Goal: Check status: Check status

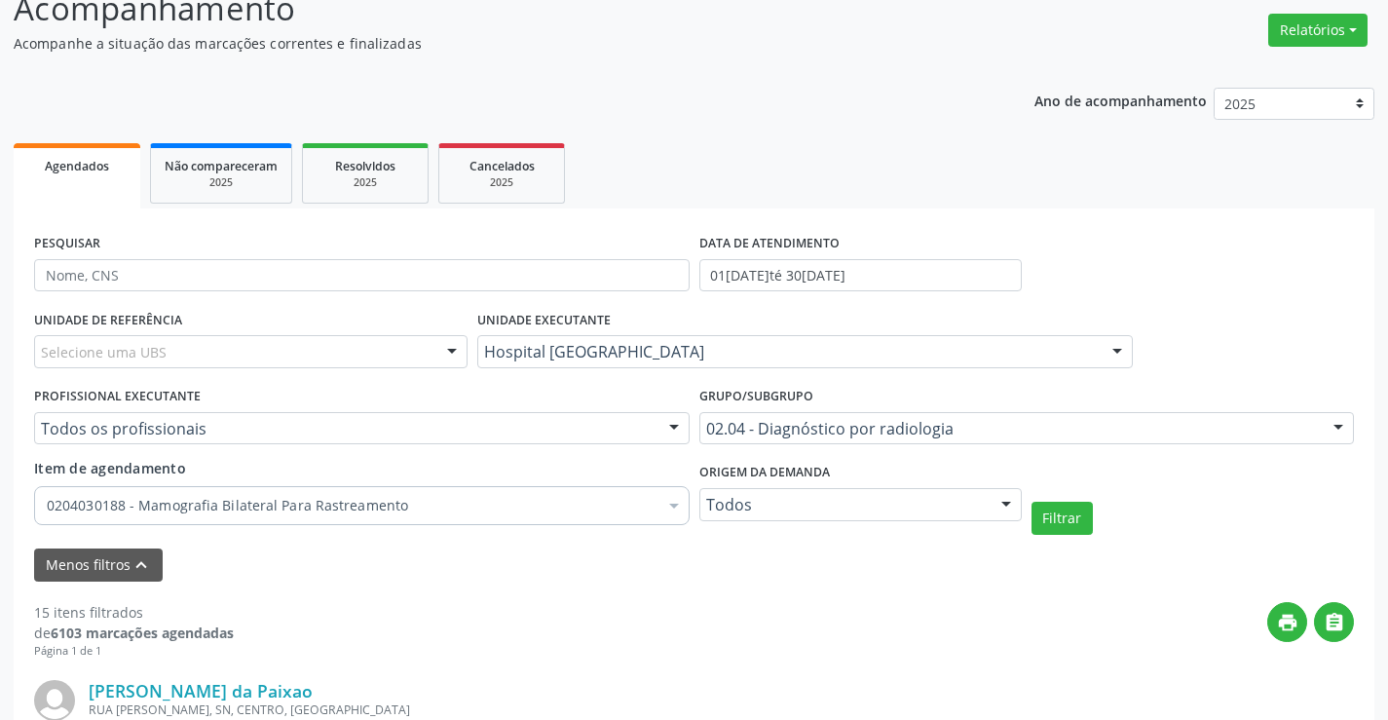
scroll to position [104, 0]
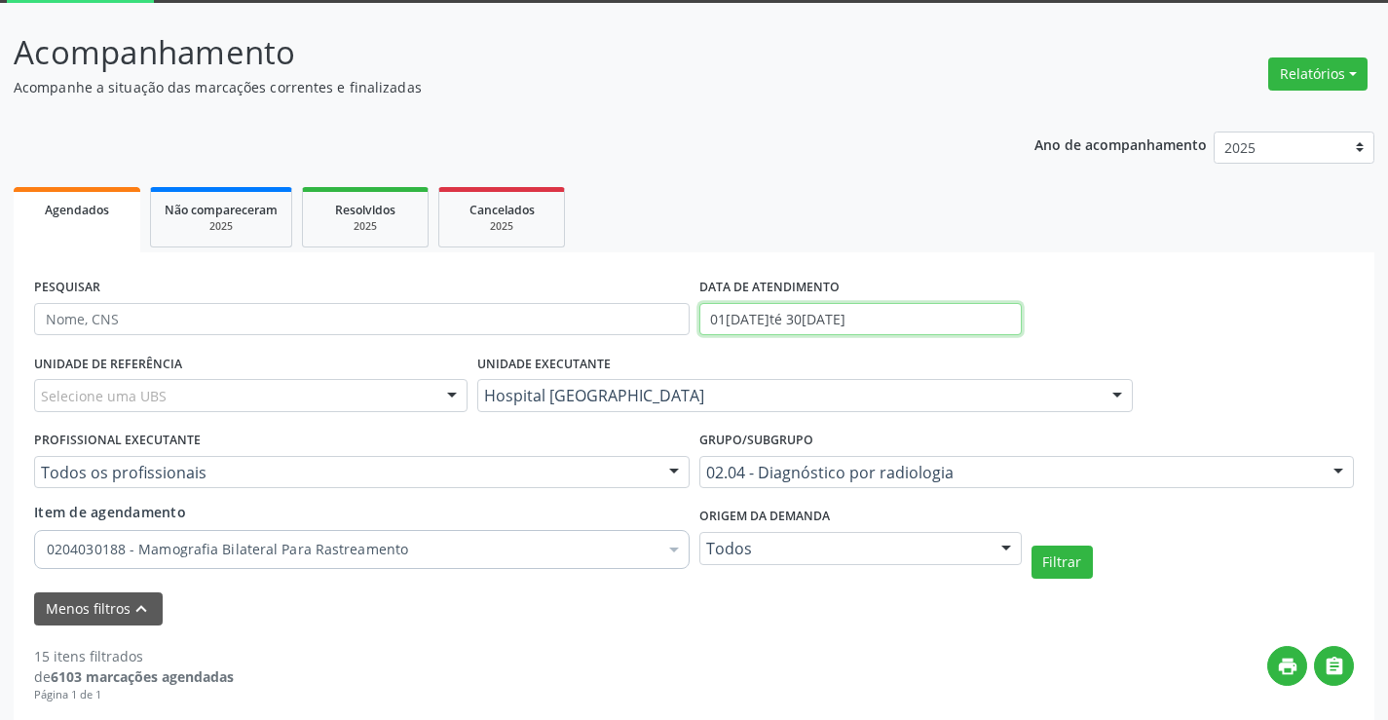
click at [902, 315] on input "01[DATE]té 30[DATE]" at bounding box center [860, 319] width 322 height 33
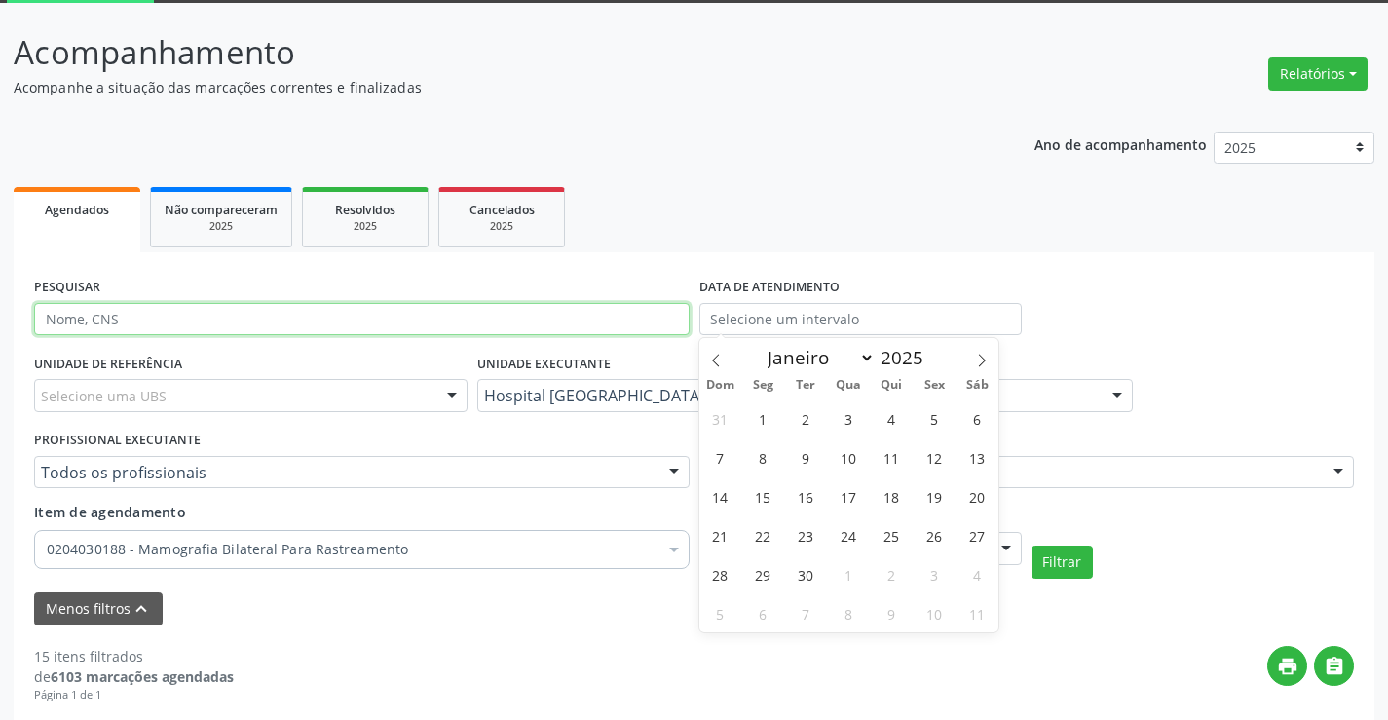
click at [168, 310] on input "text" at bounding box center [361, 319] width 655 height 33
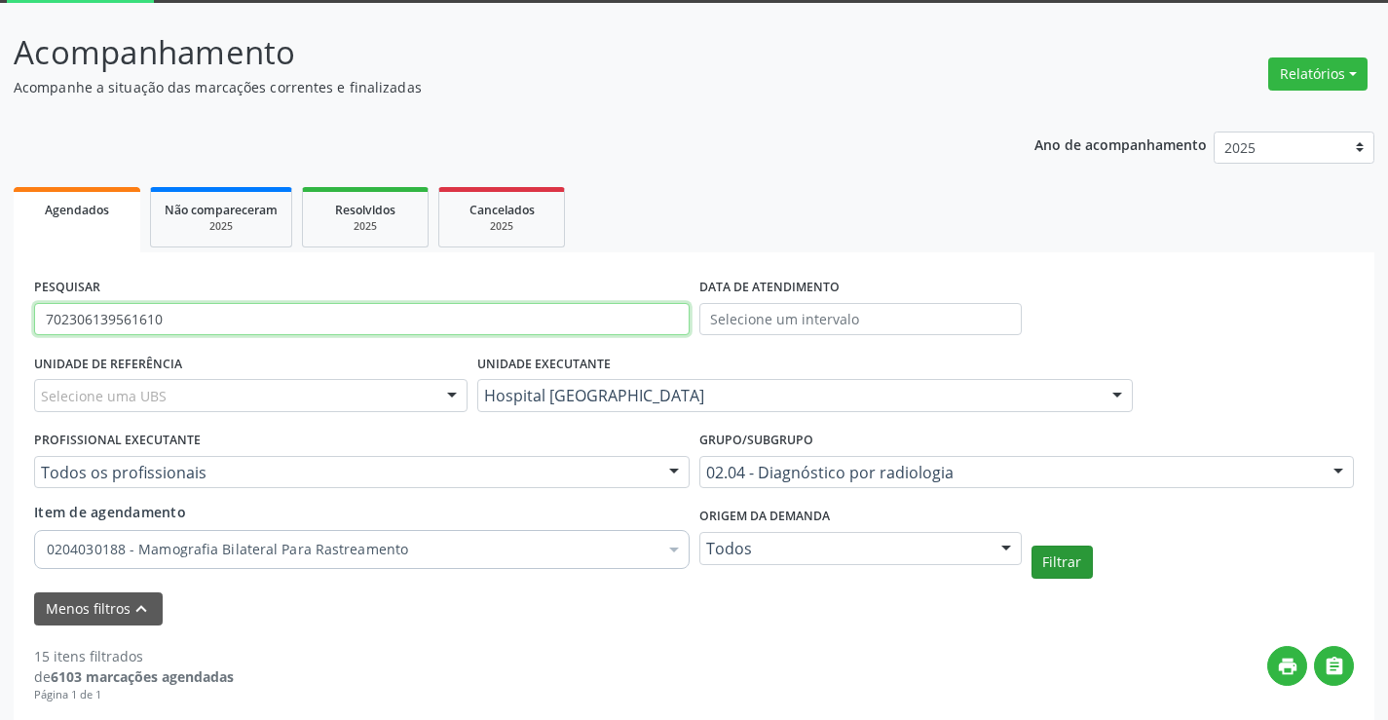
type input "702306139561610"
click at [1056, 562] on button "Filtrar" at bounding box center [1061, 561] width 61 height 33
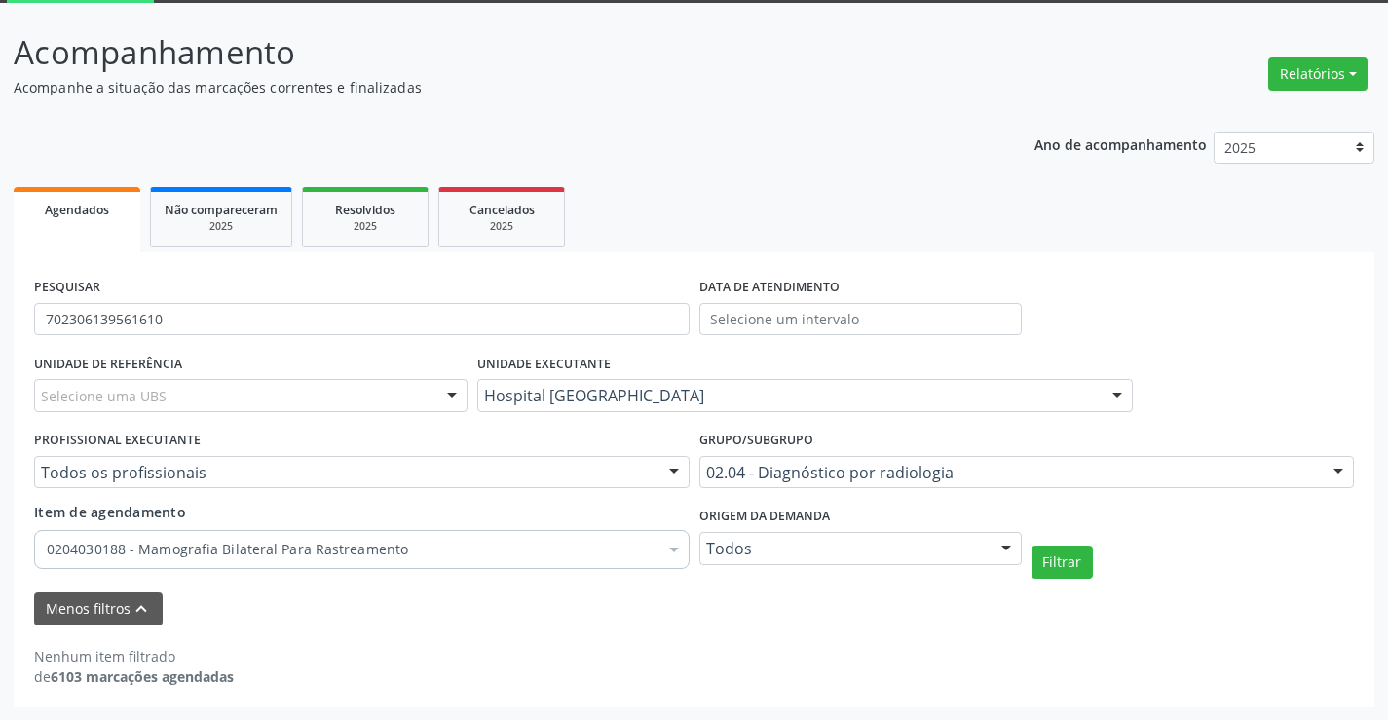
scroll to position [105, 0]
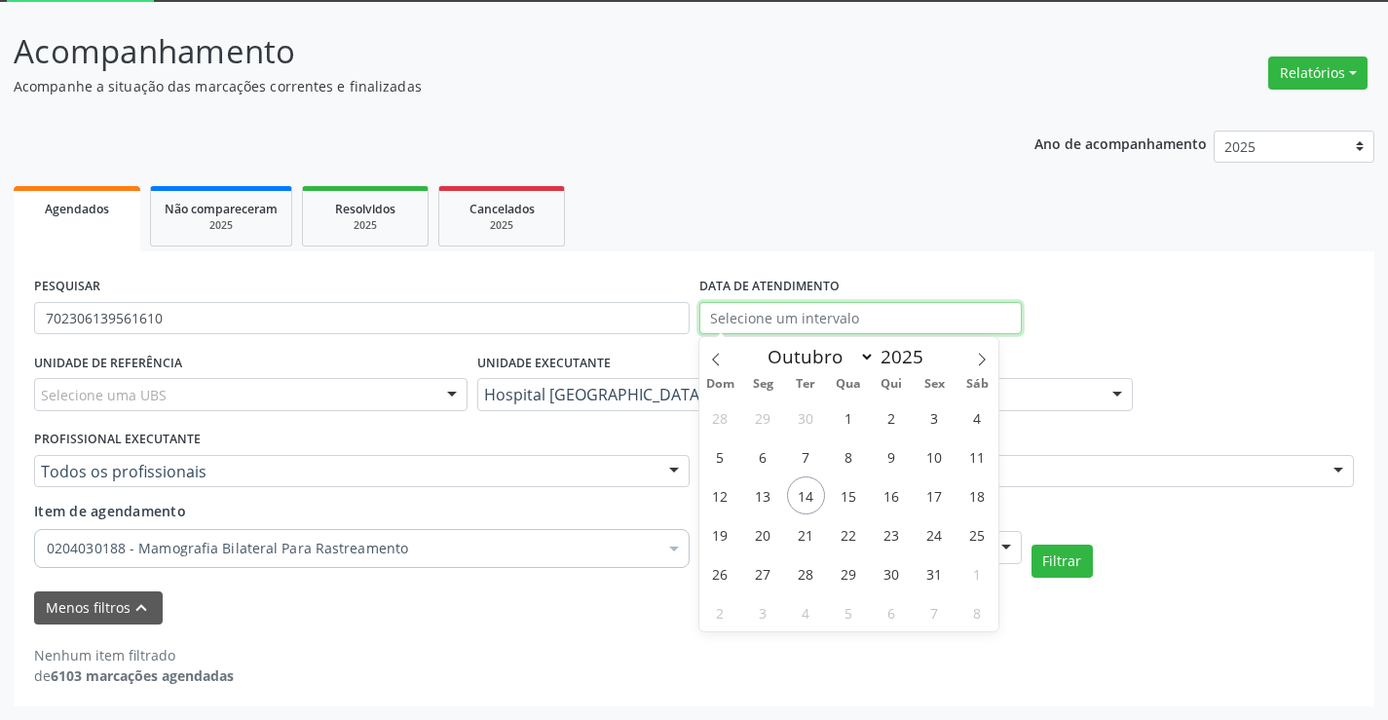
click at [777, 313] on input "text" at bounding box center [860, 318] width 322 height 33
click at [856, 415] on span "1" at bounding box center [849, 417] width 38 height 38
type input "01/10/2025"
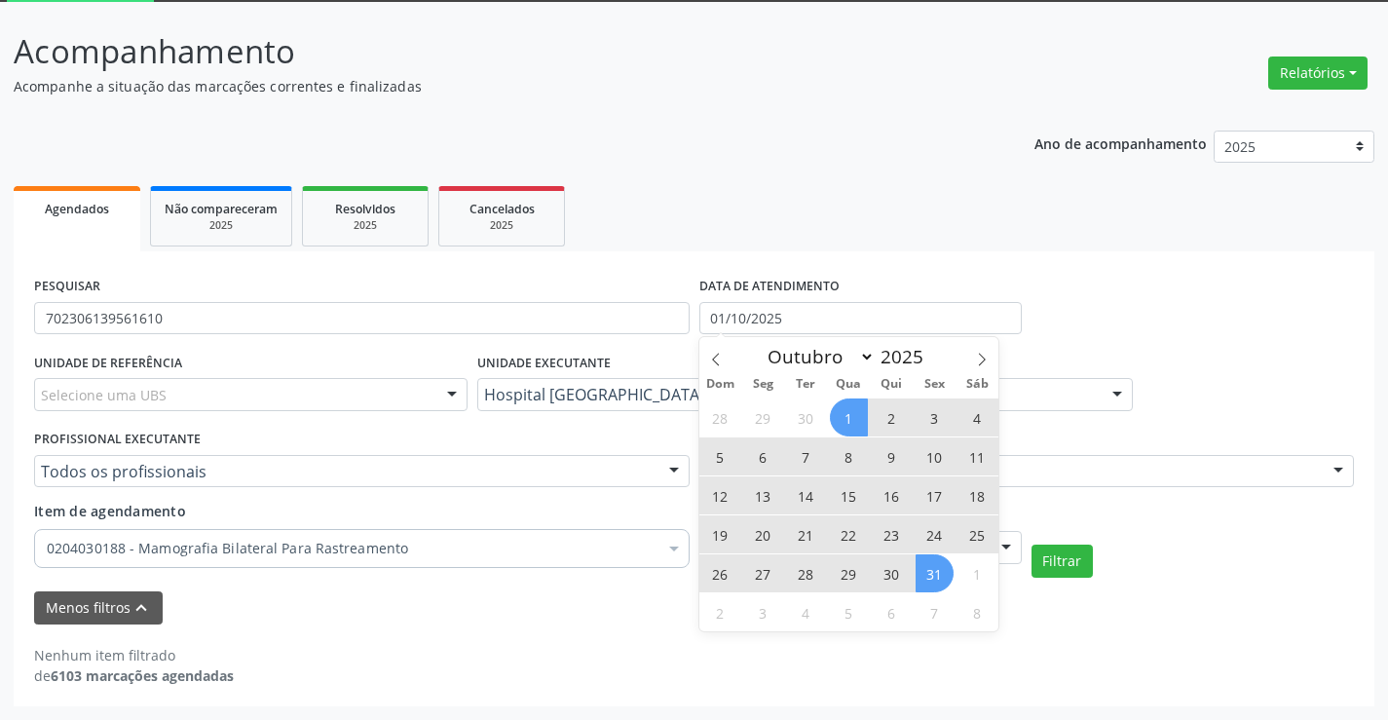
click at [938, 573] on span "31" at bounding box center [934, 573] width 38 height 38
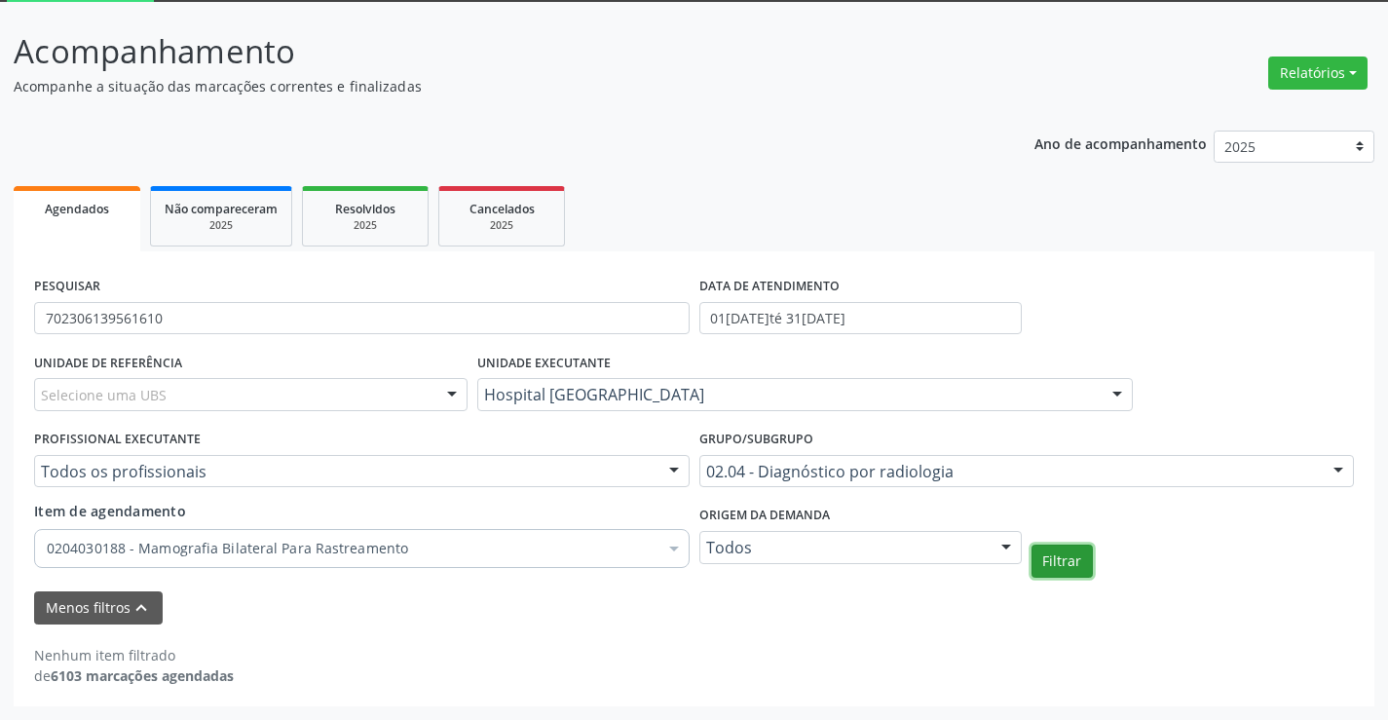
click at [1077, 565] on button "Filtrar" at bounding box center [1061, 560] width 61 height 33
click at [238, 322] on input "702306139561610" at bounding box center [361, 318] width 655 height 33
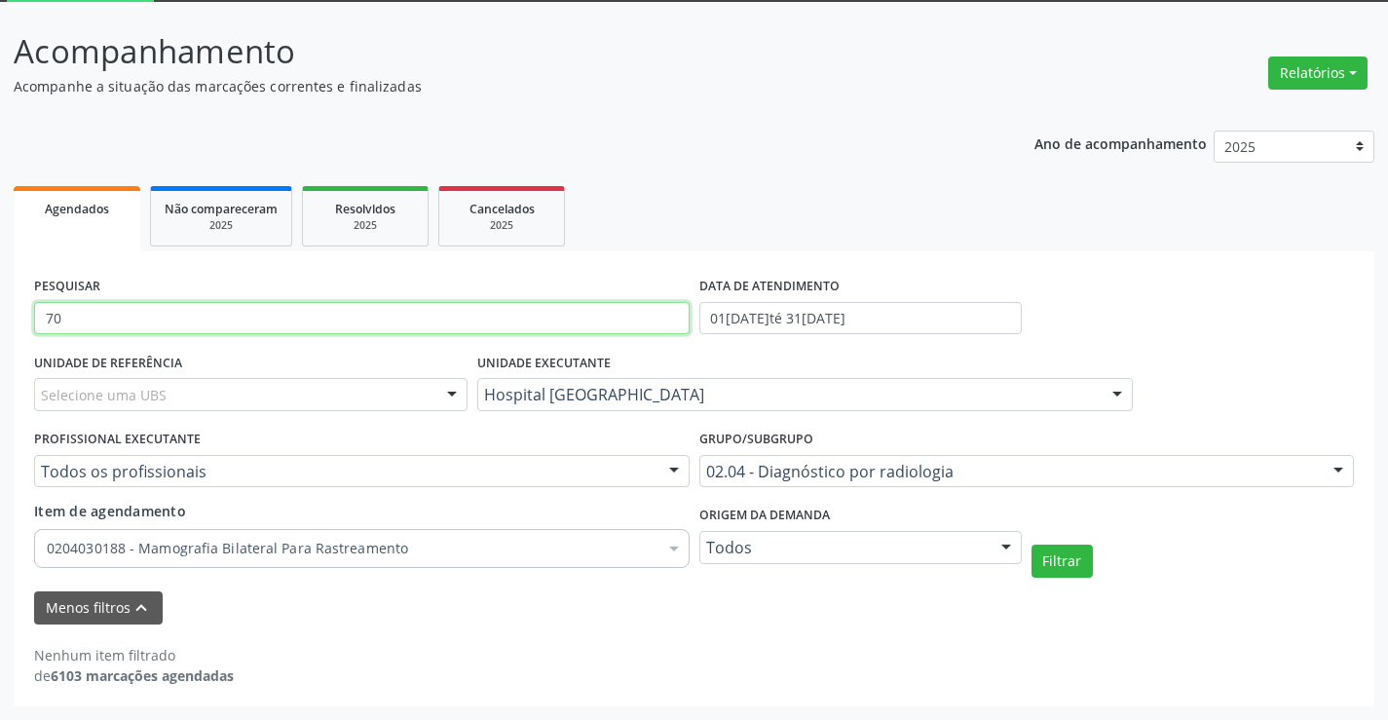
type input "7"
type input "m"
type input "M"
click at [372, 217] on div "Resolvidos" at bounding box center [365, 208] width 97 height 20
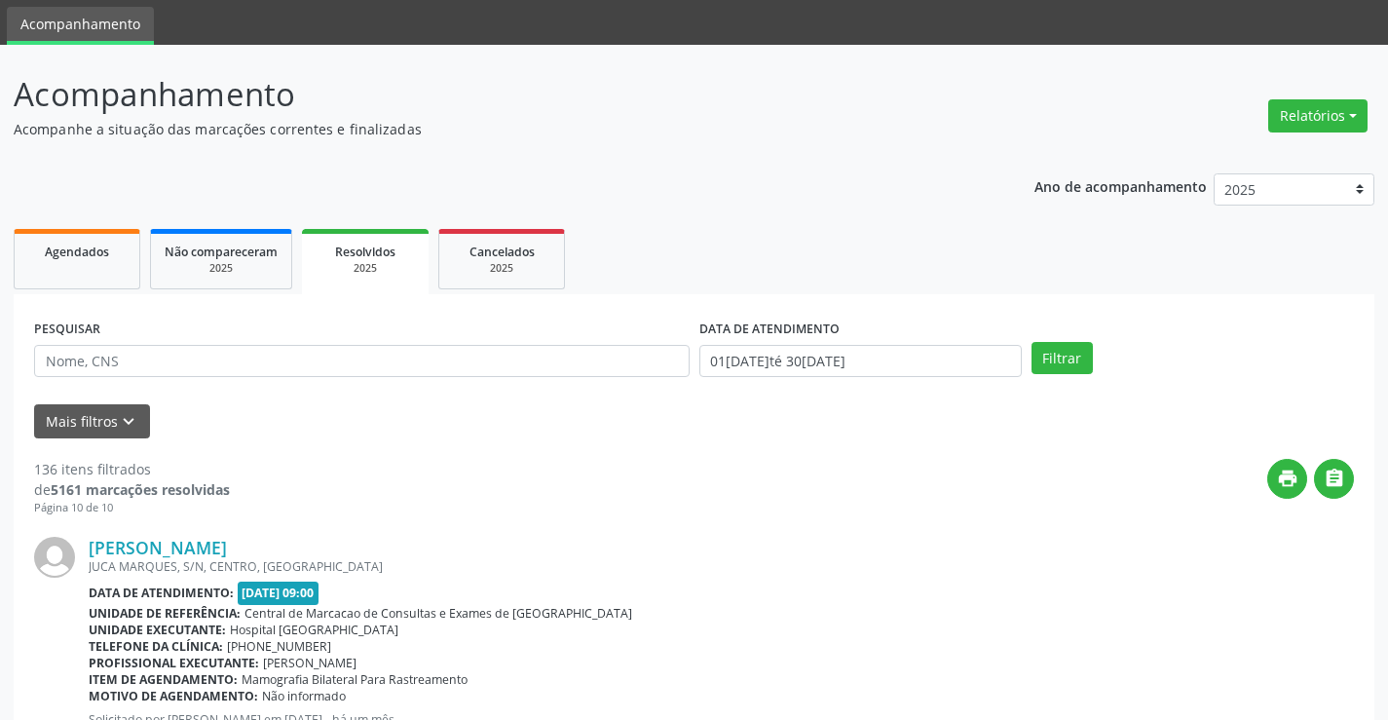
scroll to position [97, 0]
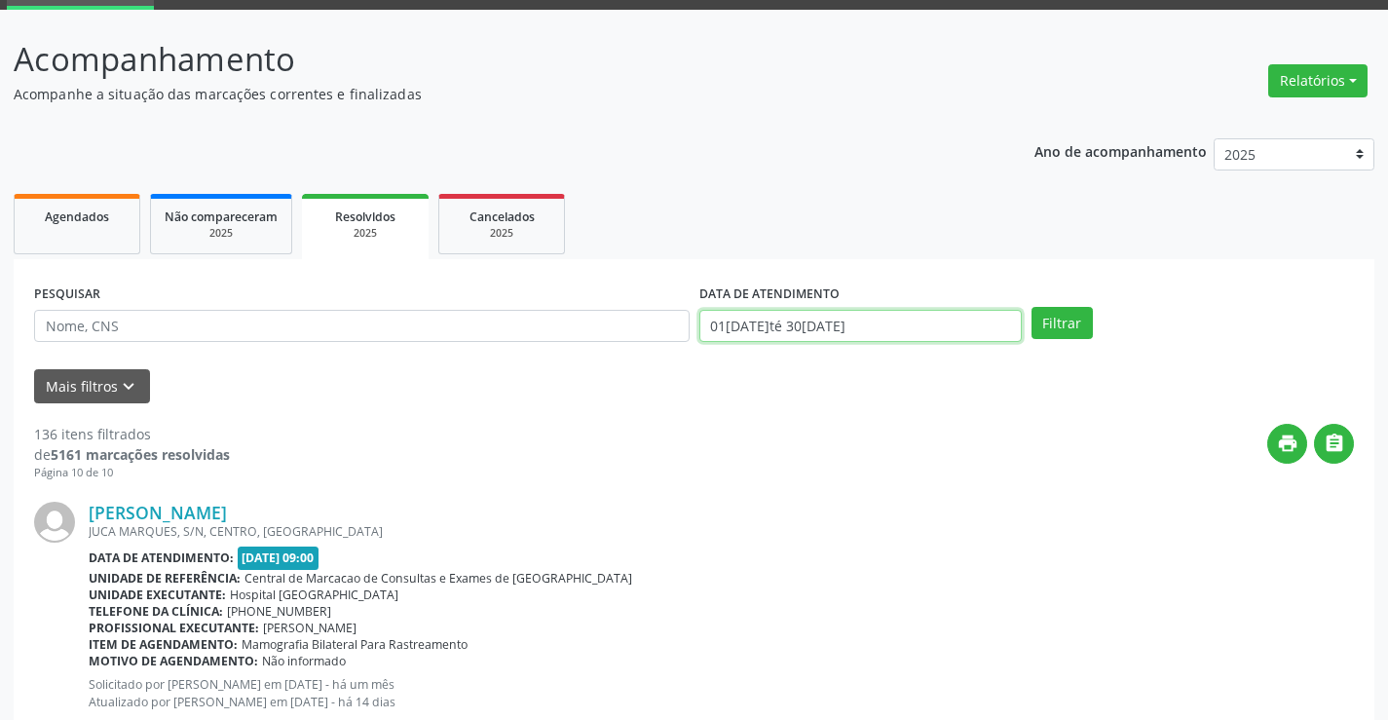
click at [917, 329] on input "01[DATE]té 30[DATE]" at bounding box center [860, 326] width 322 height 33
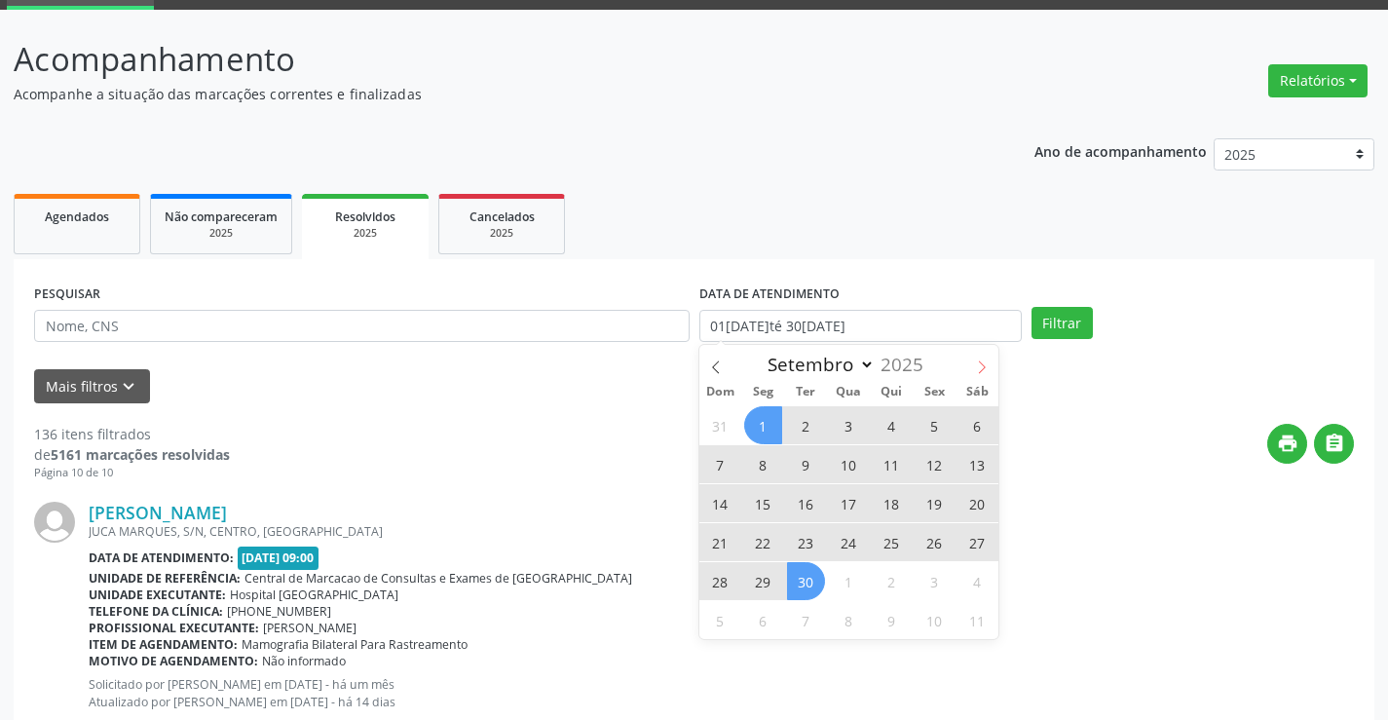
click at [976, 367] on icon at bounding box center [982, 367] width 14 height 14
select select "9"
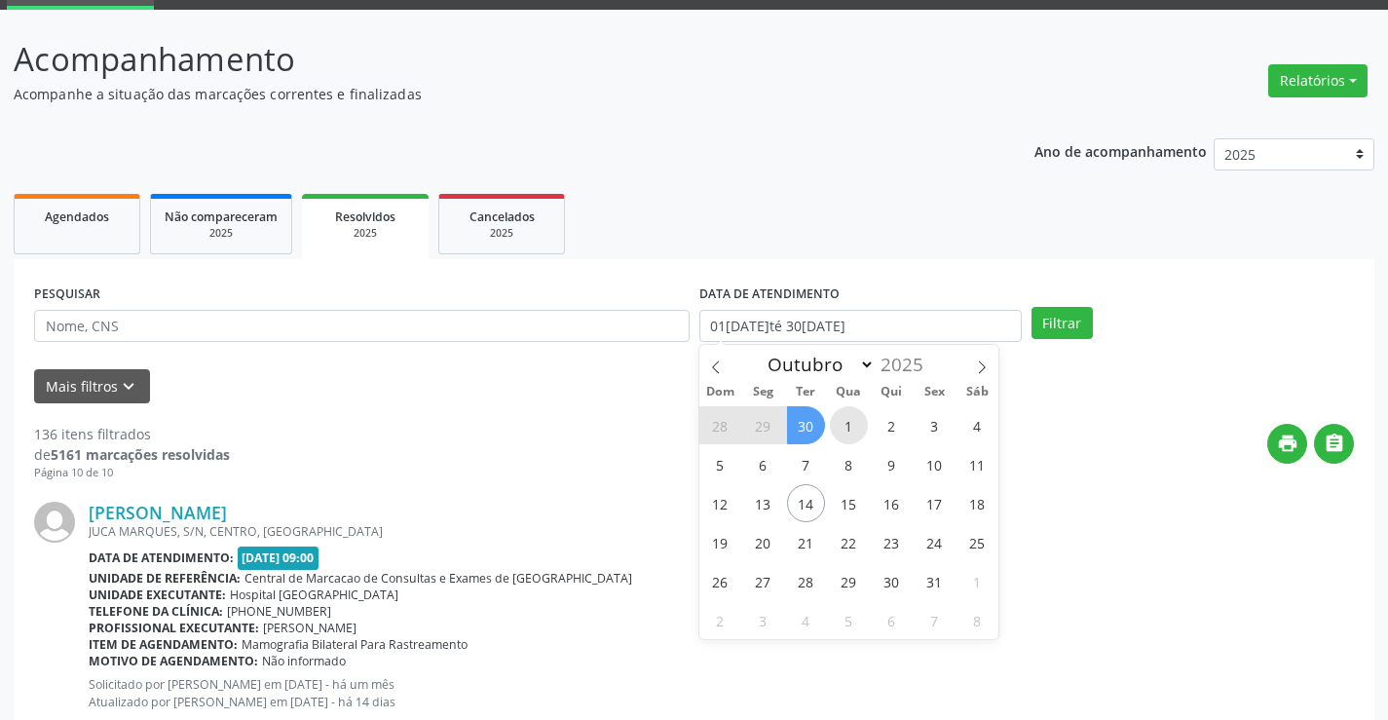
click at [849, 429] on span "1" at bounding box center [849, 425] width 38 height 38
type input "01/10/2025"
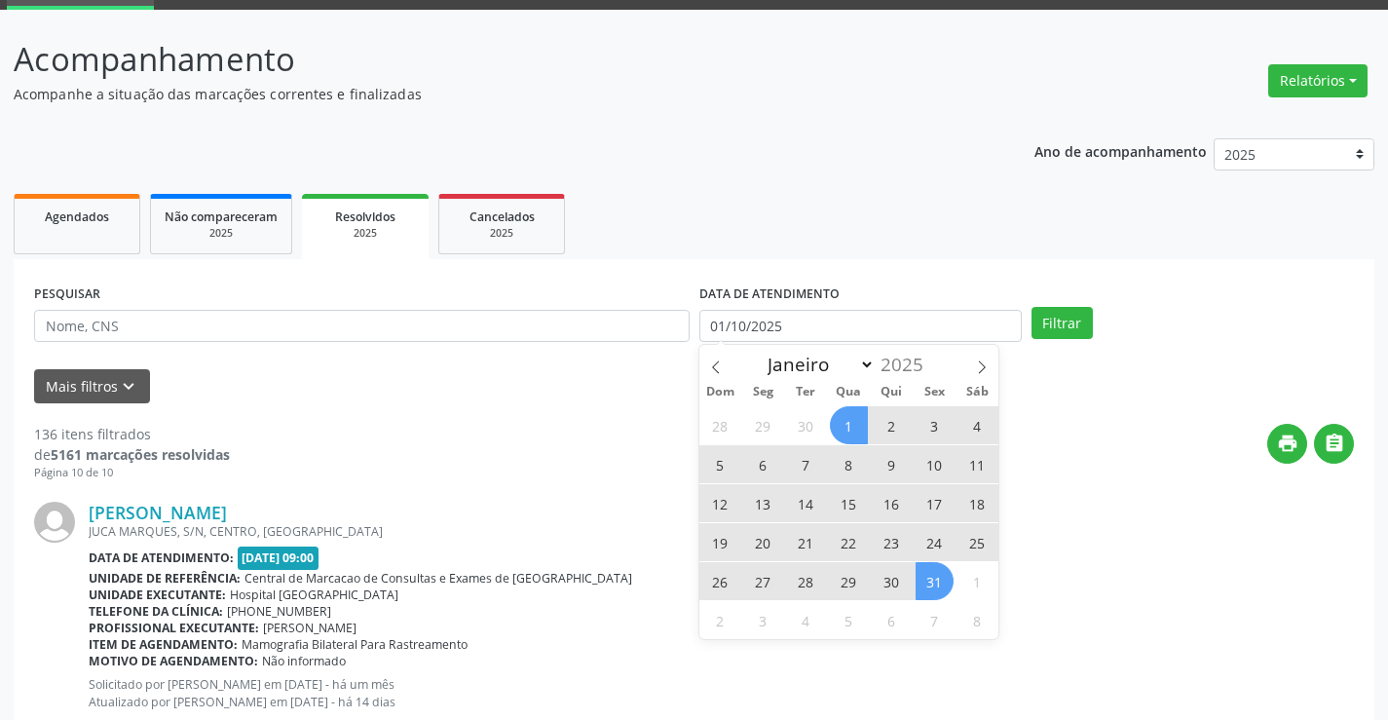
click at [939, 578] on span "31" at bounding box center [934, 581] width 38 height 38
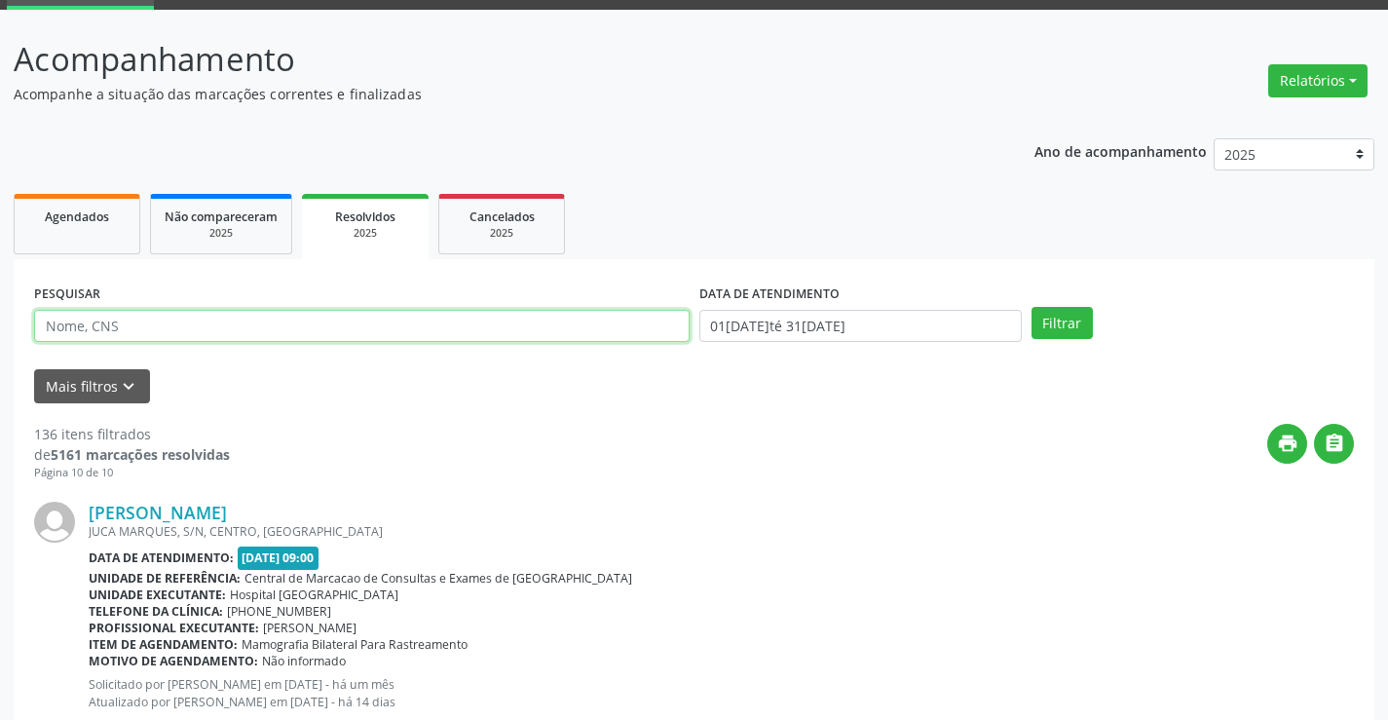
click at [120, 333] on input "text" at bounding box center [361, 326] width 655 height 33
click at [1031, 307] on button "Filtrar" at bounding box center [1061, 323] width 61 height 33
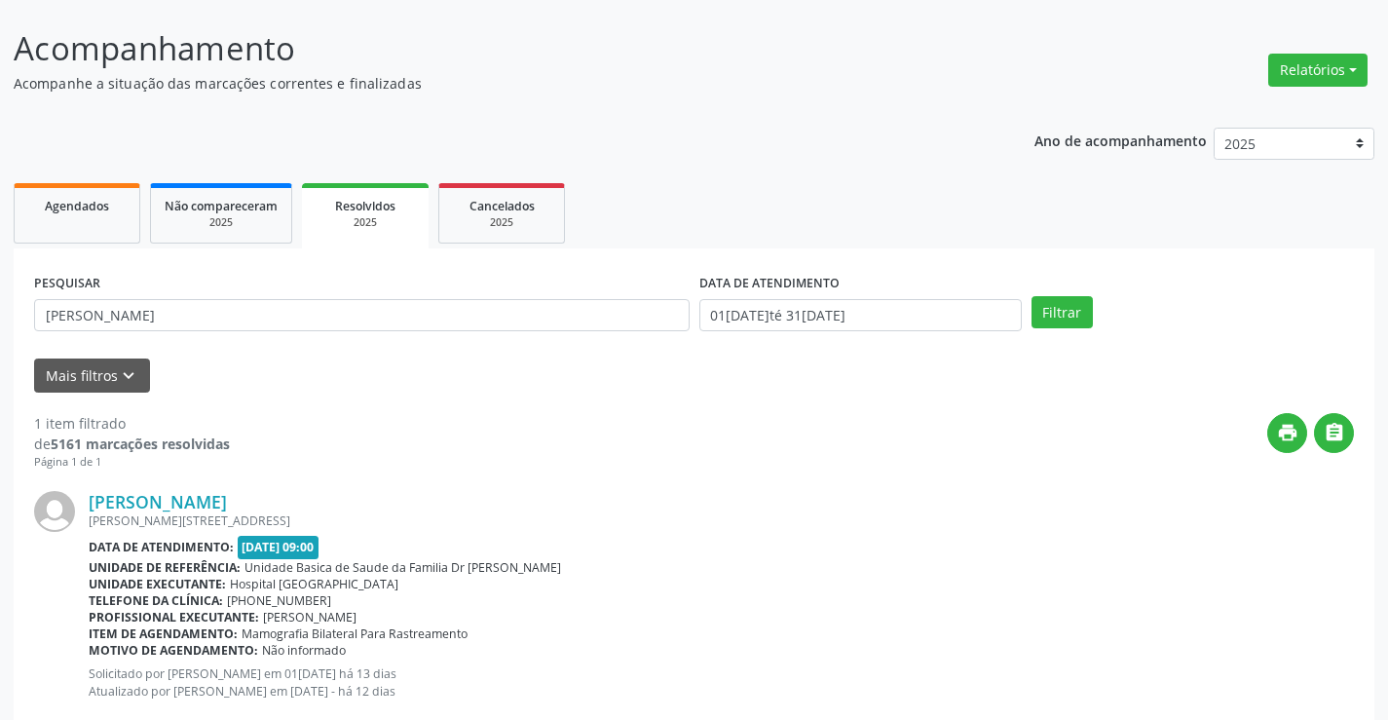
scroll to position [156, 0]
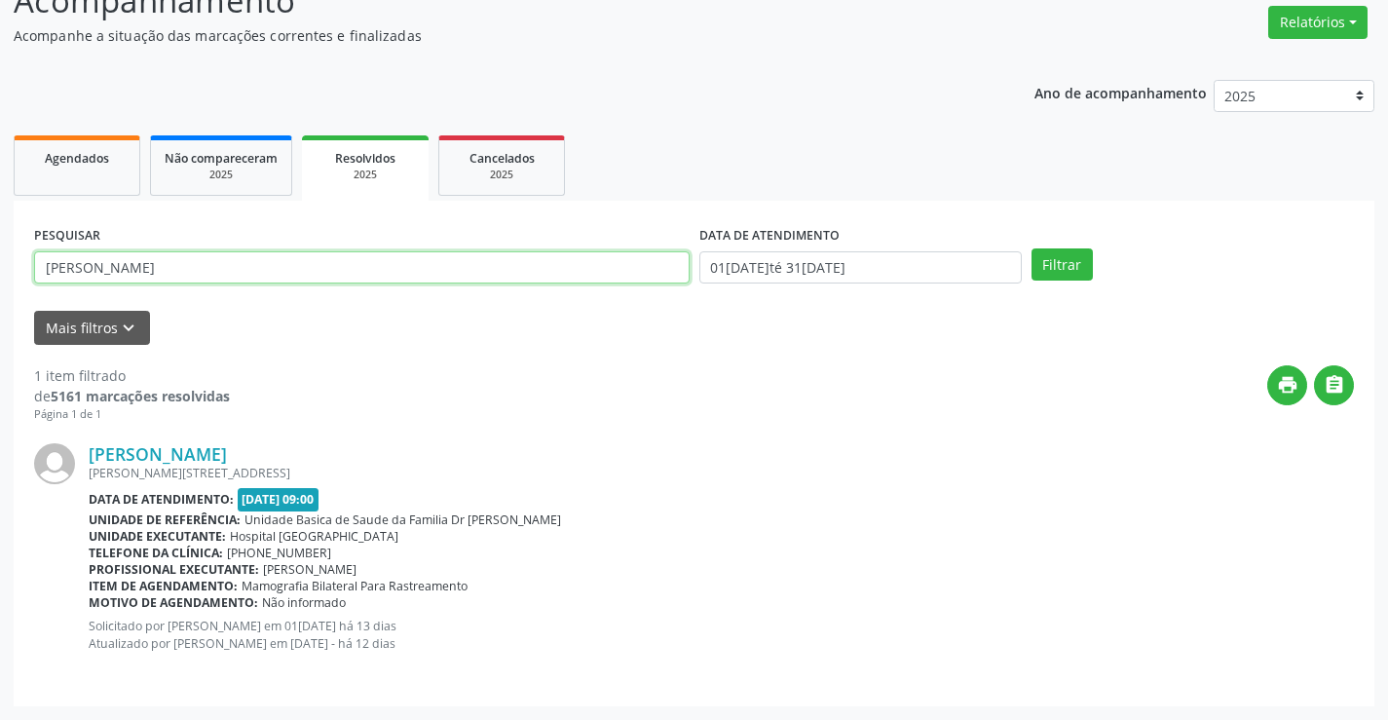
click at [195, 263] on input "[PERSON_NAME]" at bounding box center [361, 267] width 655 height 33
type input "M"
click at [1031, 248] on button "Filtrar" at bounding box center [1061, 264] width 61 height 33
click at [399, 259] on input "ENEDITE" at bounding box center [361, 267] width 655 height 33
type input "E"
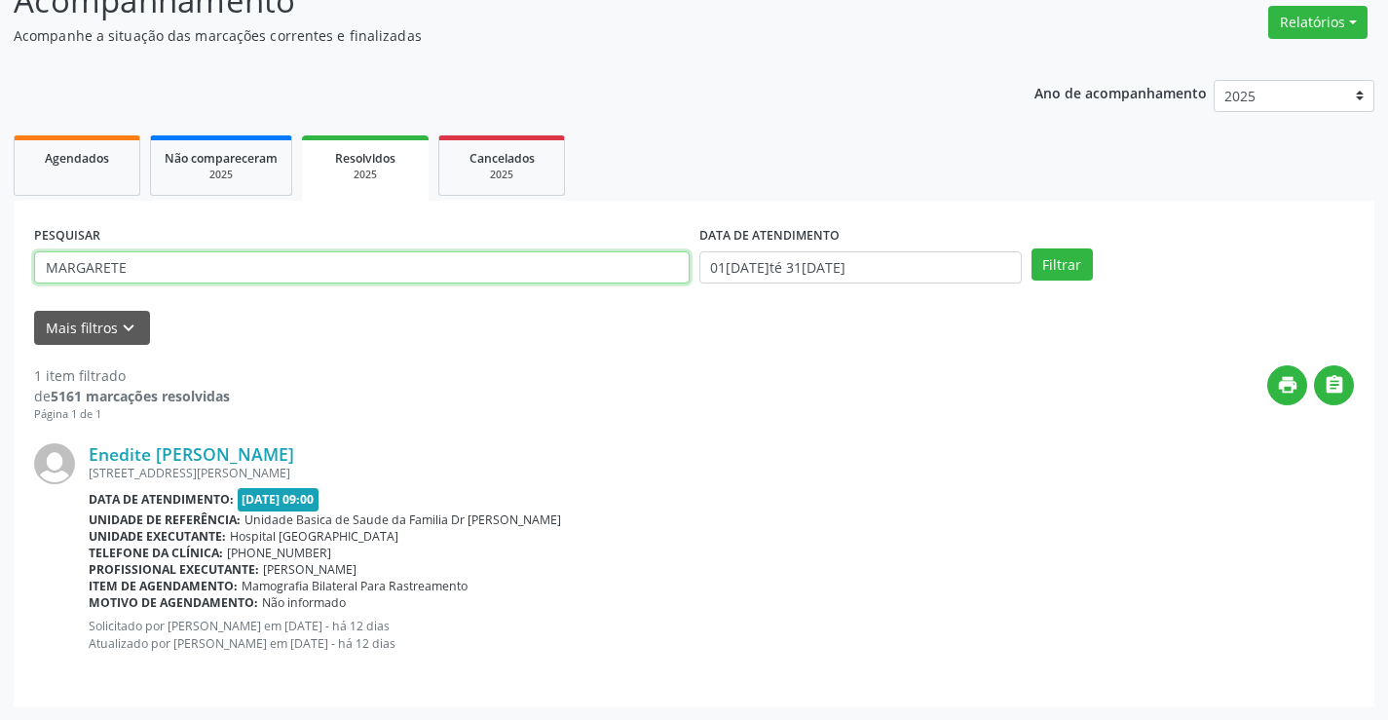
click at [1031, 248] on button "Filtrar" at bounding box center [1061, 264] width 61 height 33
click at [166, 280] on input "MARGARETE" at bounding box center [361, 267] width 655 height 33
type input "M"
type input "JOCILENE"
click at [1031, 248] on button "Filtrar" at bounding box center [1061, 264] width 61 height 33
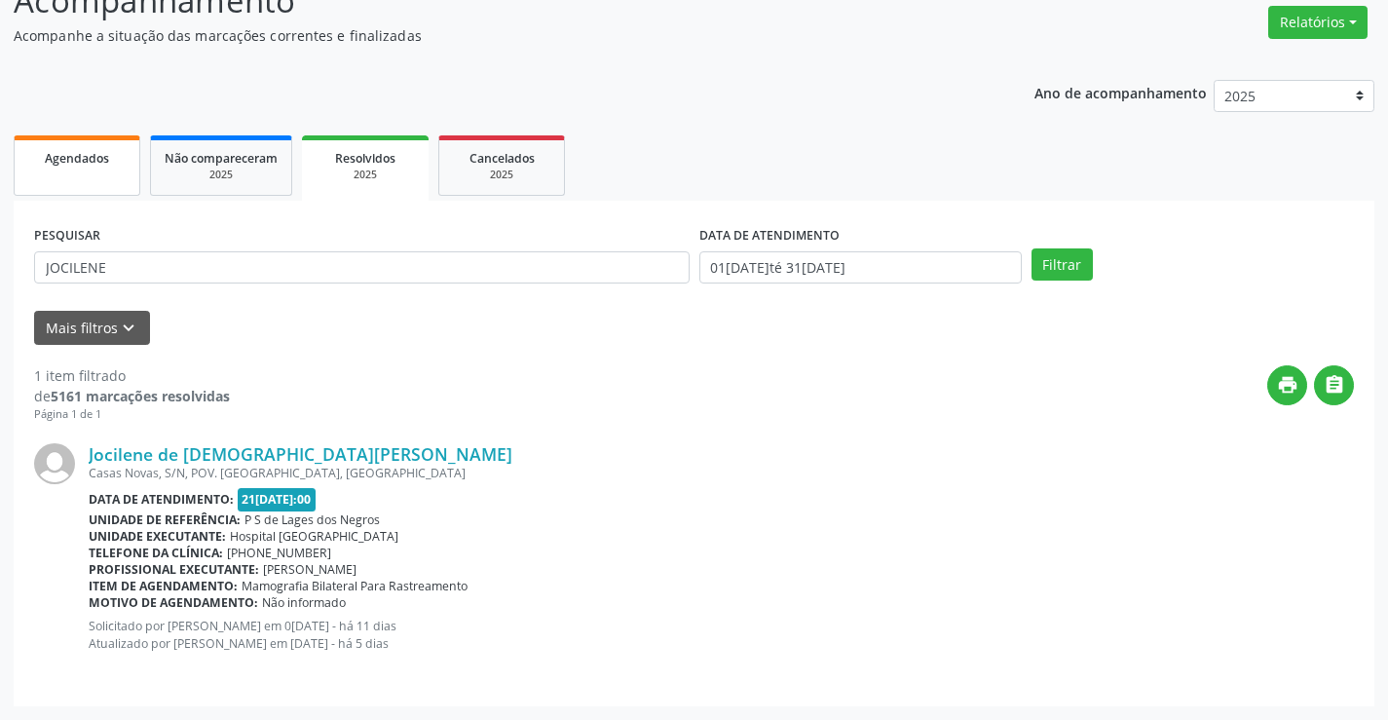
click at [74, 171] on link "Agendados" at bounding box center [77, 165] width 127 height 60
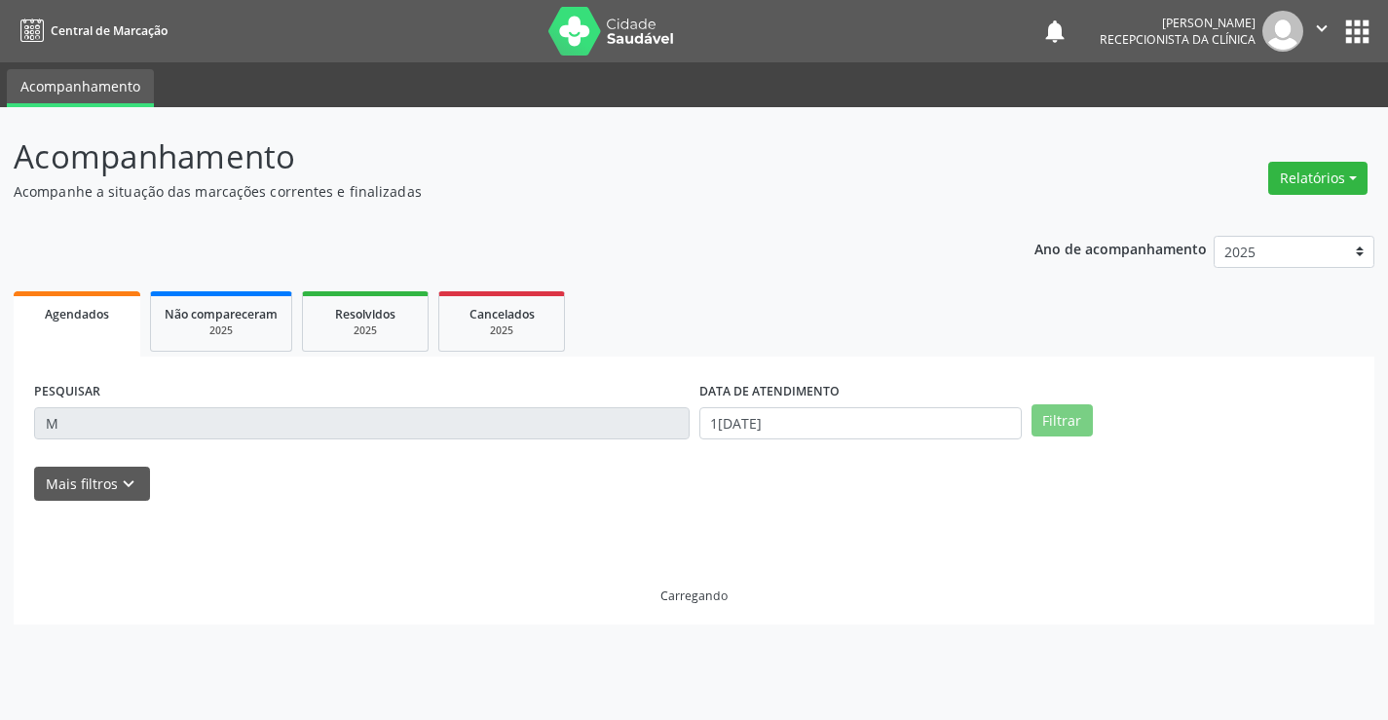
scroll to position [0, 0]
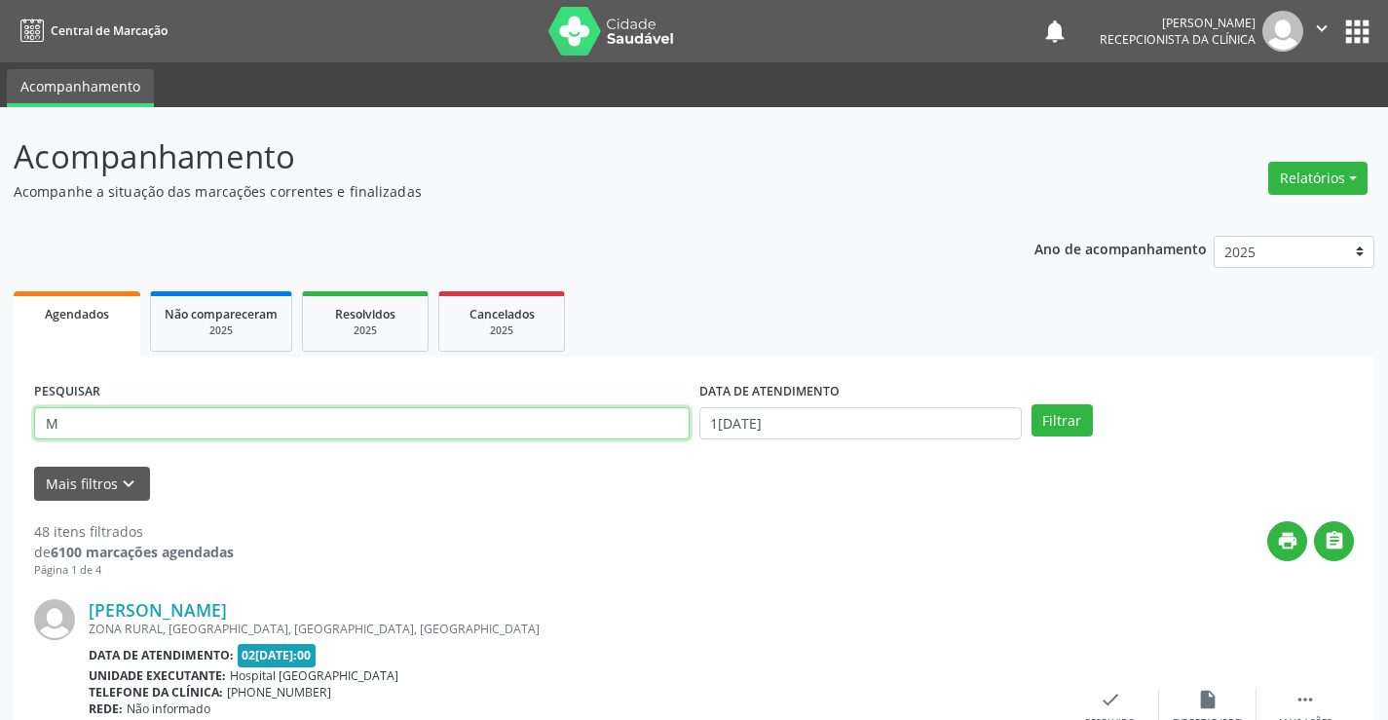
click at [83, 413] on input "M" at bounding box center [361, 423] width 655 height 33
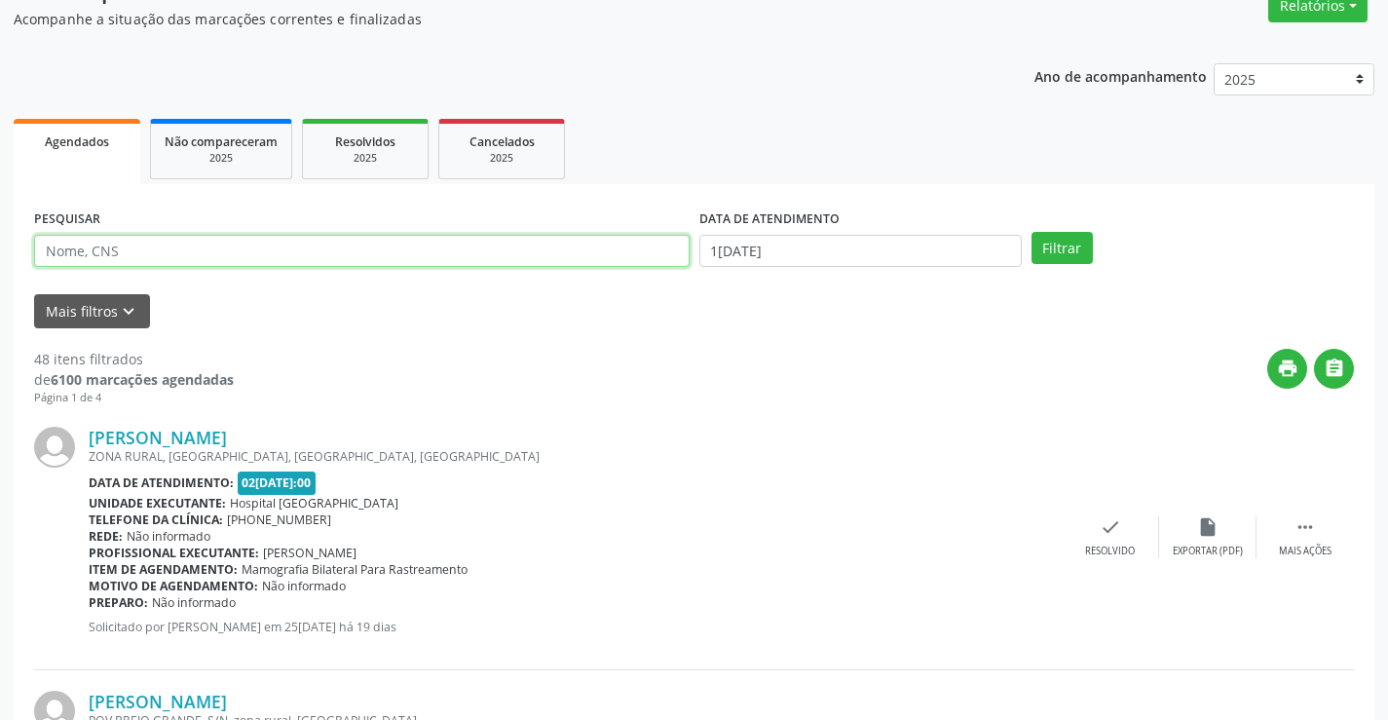
scroll to position [195, 0]
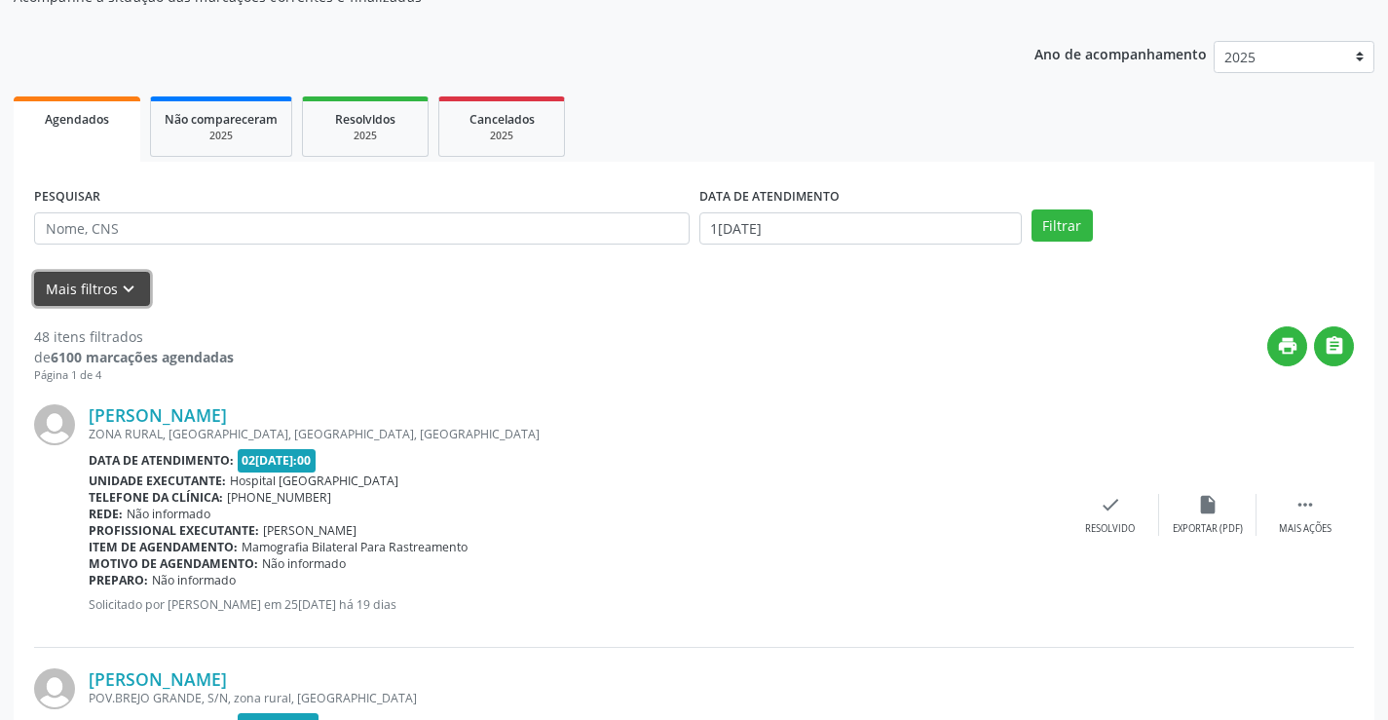
click at [92, 288] on button "Mais filtros keyboard_arrow_down" at bounding box center [92, 289] width 116 height 34
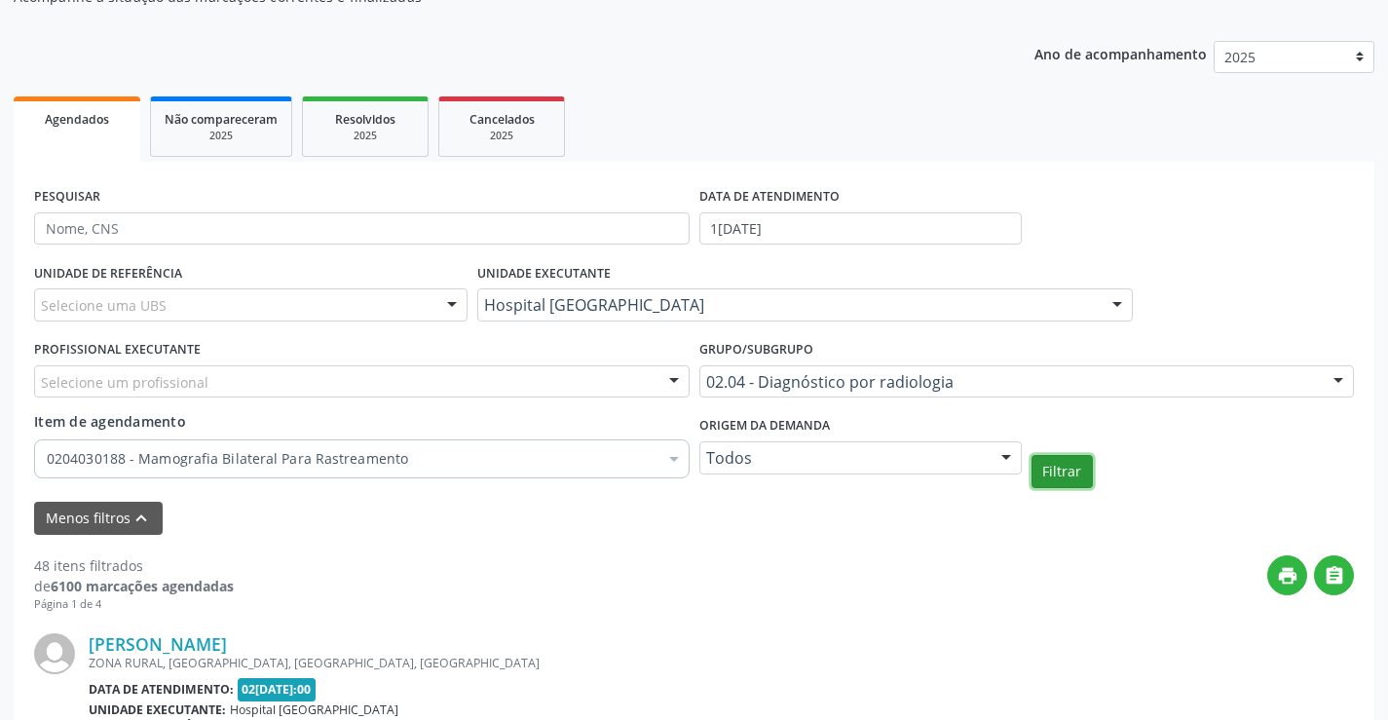
click at [1060, 471] on button "Filtrar" at bounding box center [1061, 471] width 61 height 33
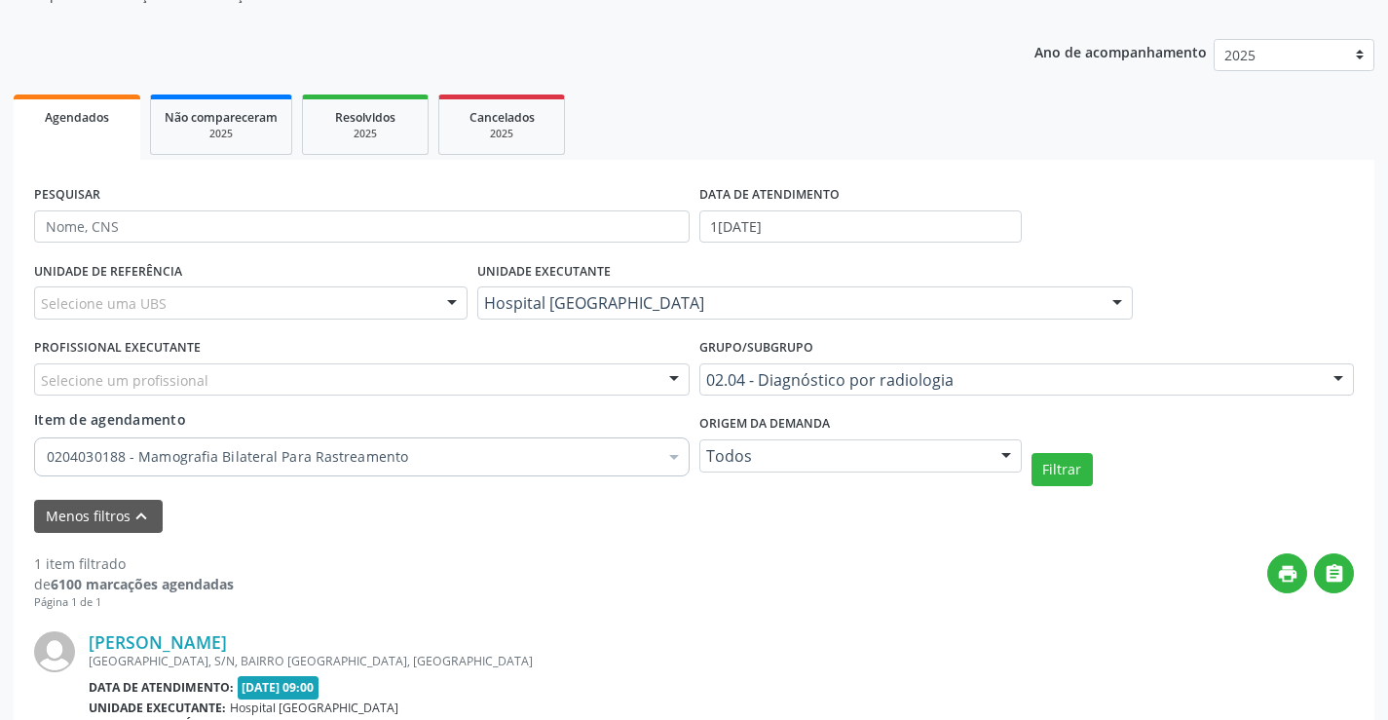
scroll to position [190, 0]
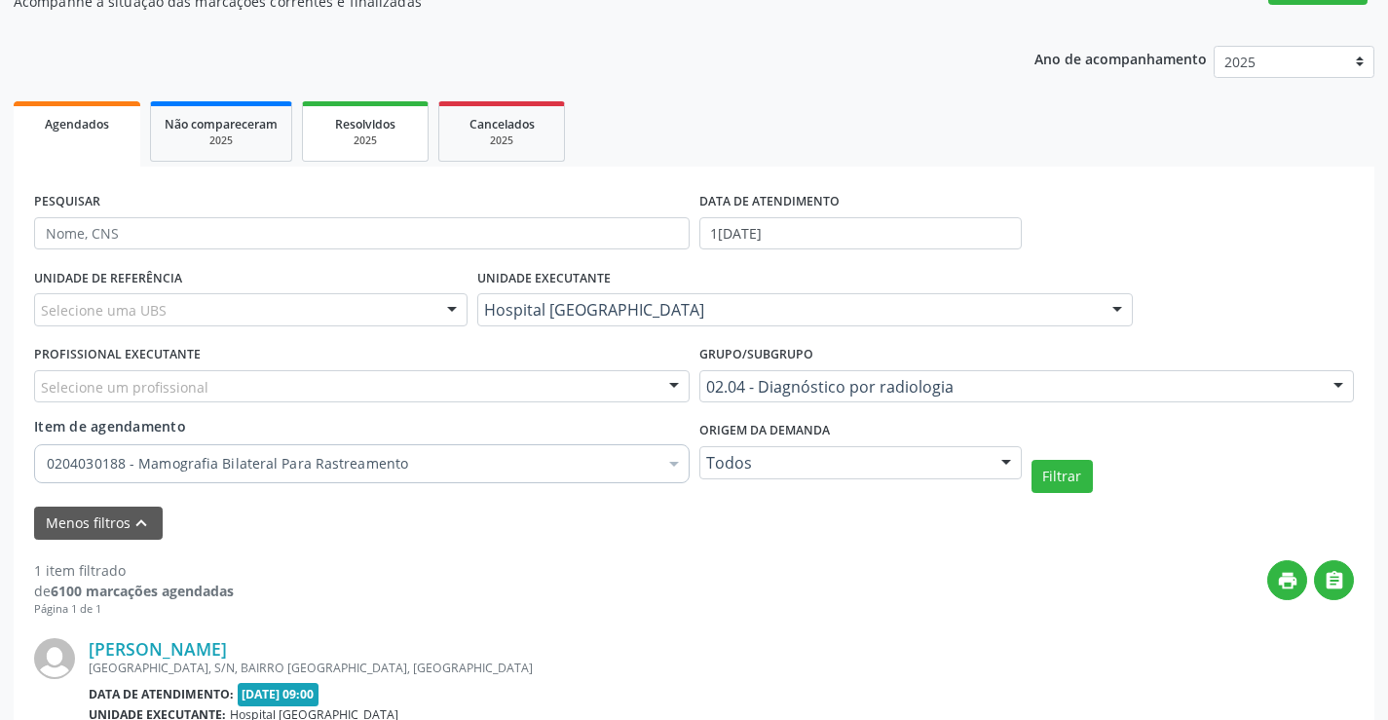
click at [355, 138] on div "2025" at bounding box center [365, 140] width 97 height 15
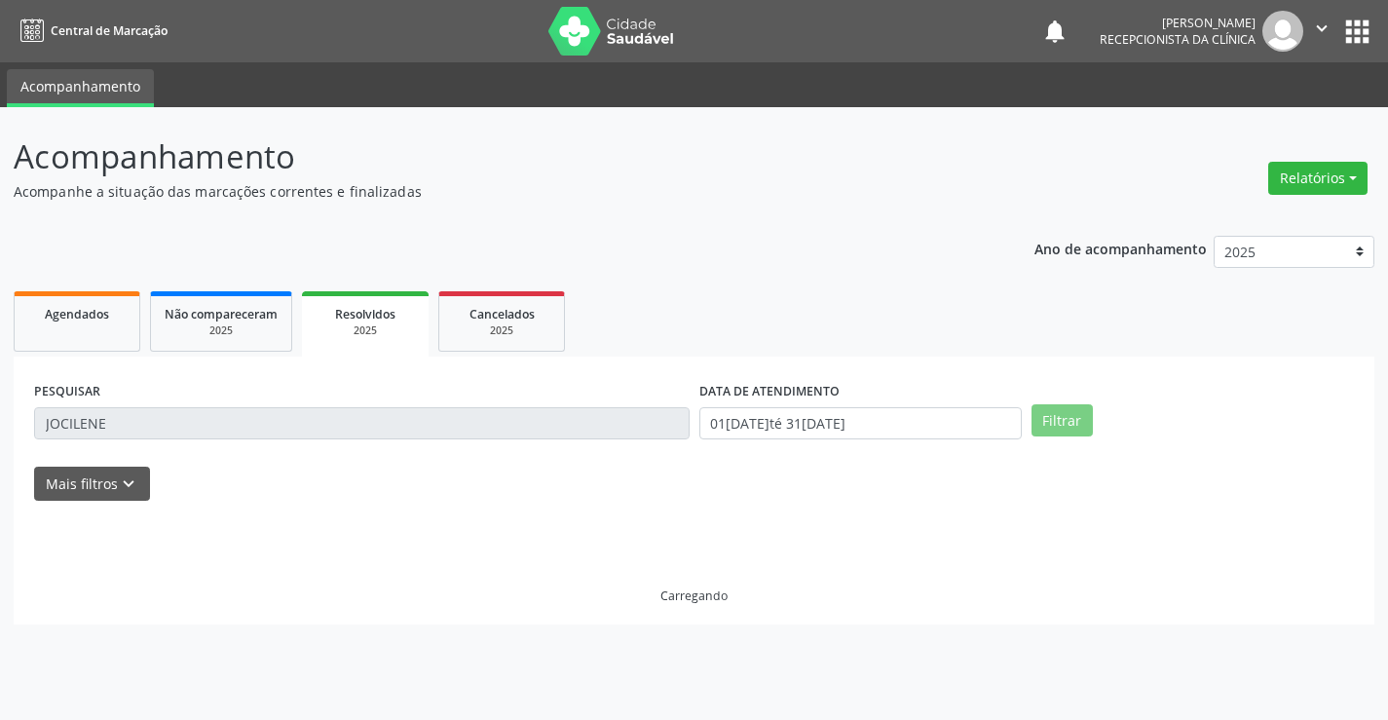
scroll to position [0, 0]
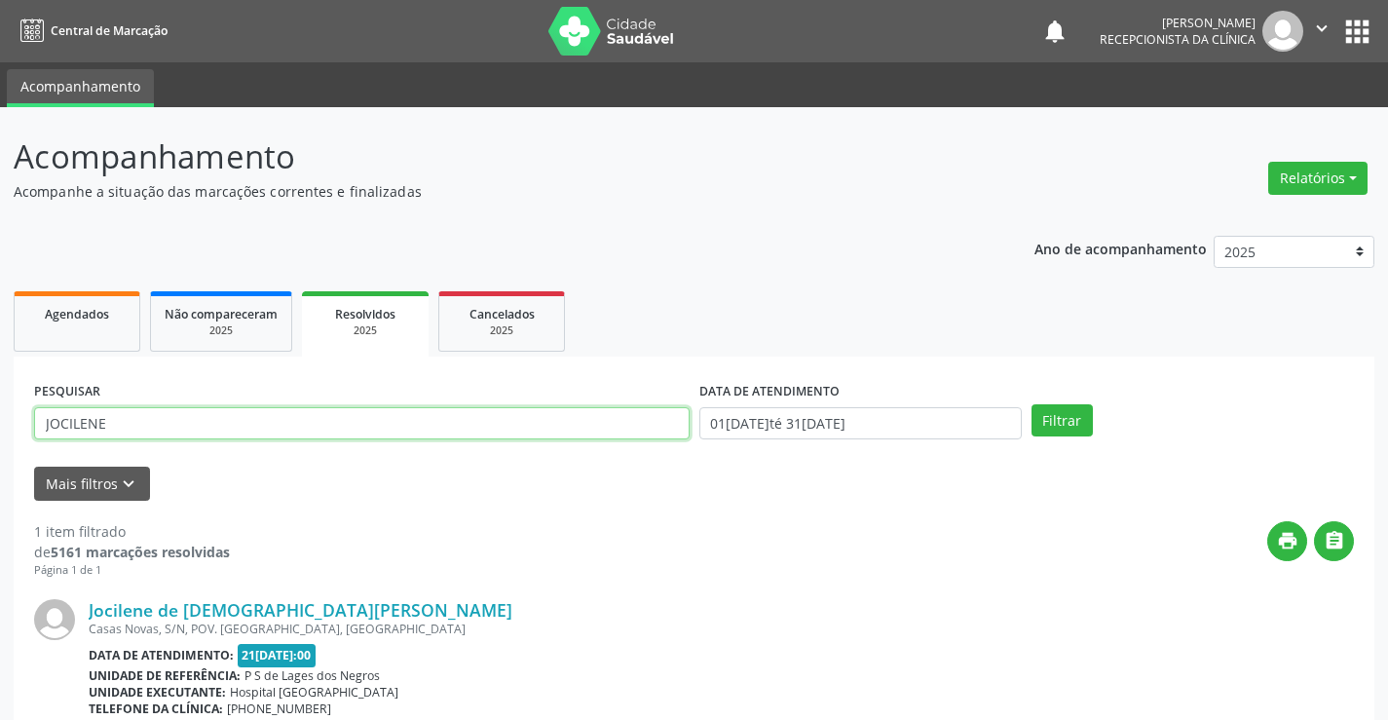
click at [352, 418] on input "JOCILENE" at bounding box center [361, 423] width 655 height 33
type input "J"
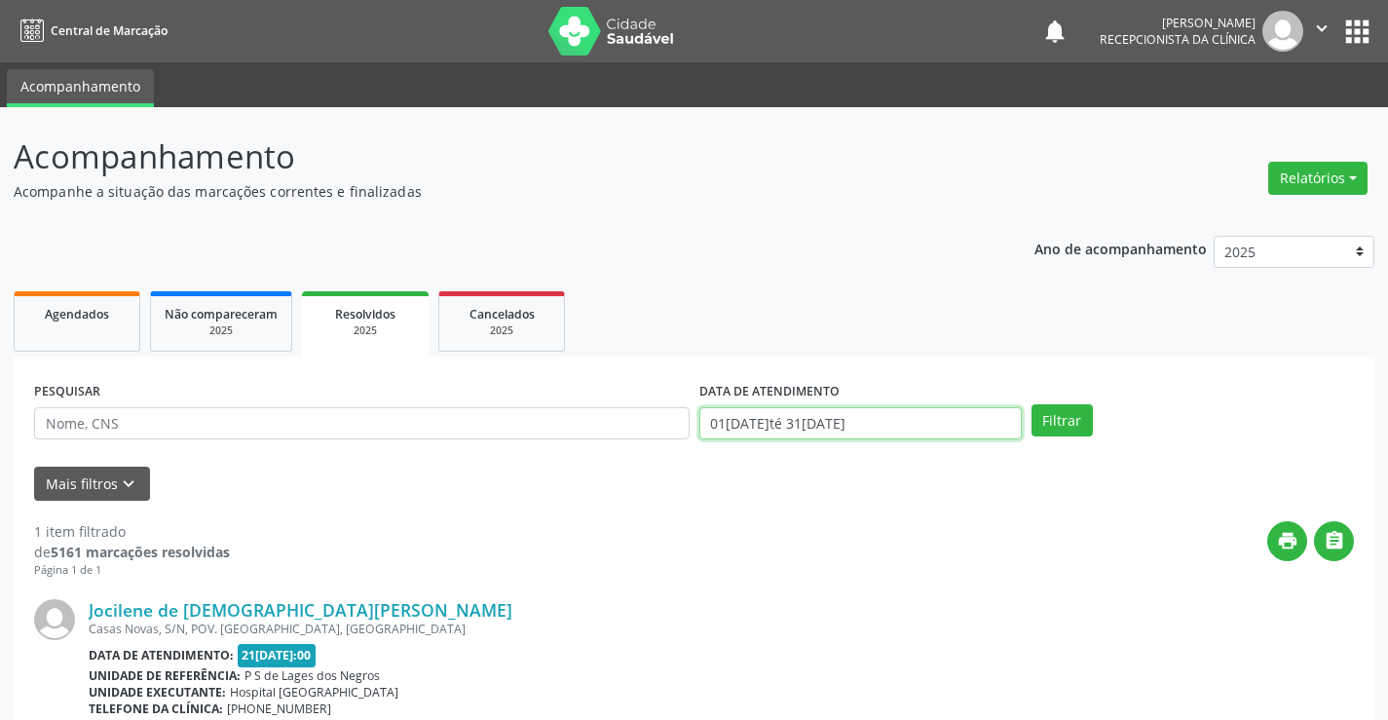
click at [939, 427] on input "01[DATE]té 31[DATE]" at bounding box center [860, 423] width 322 height 33
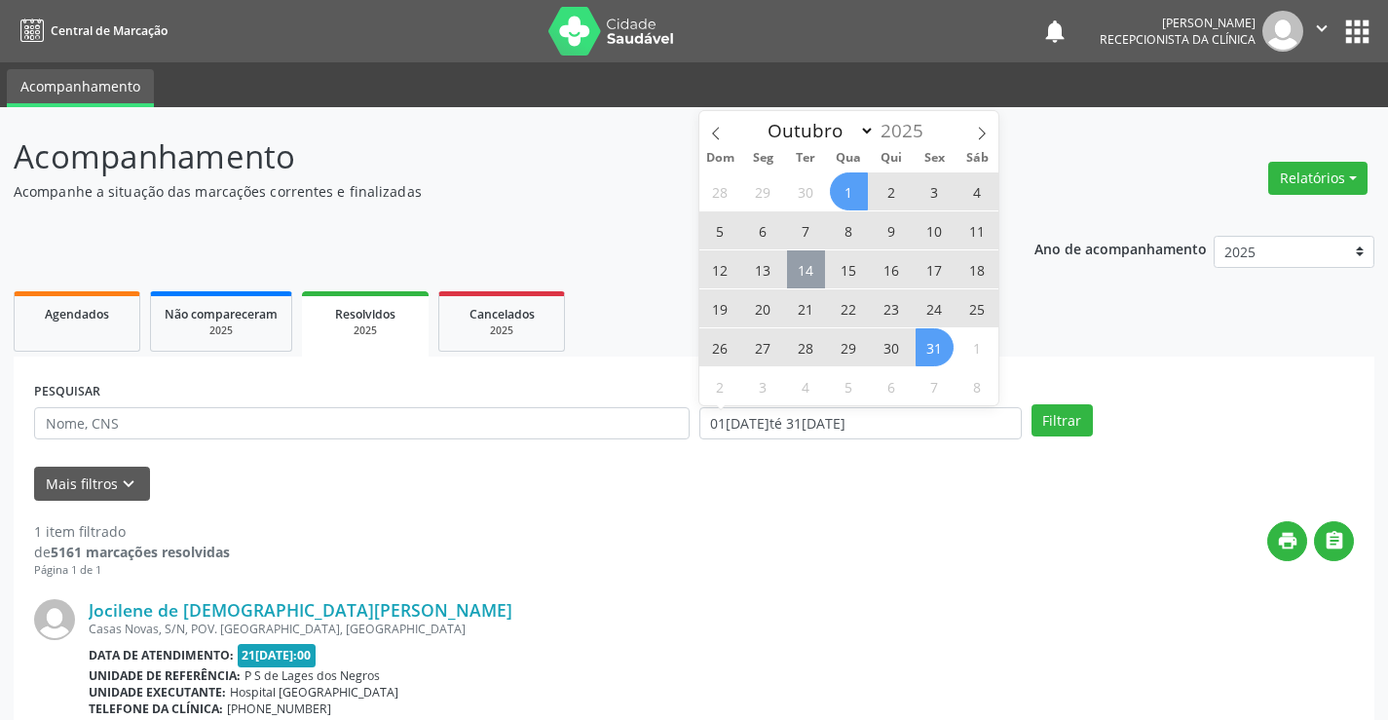
click at [809, 268] on span "14" at bounding box center [806, 269] width 38 height 38
type input "1[DATE]"
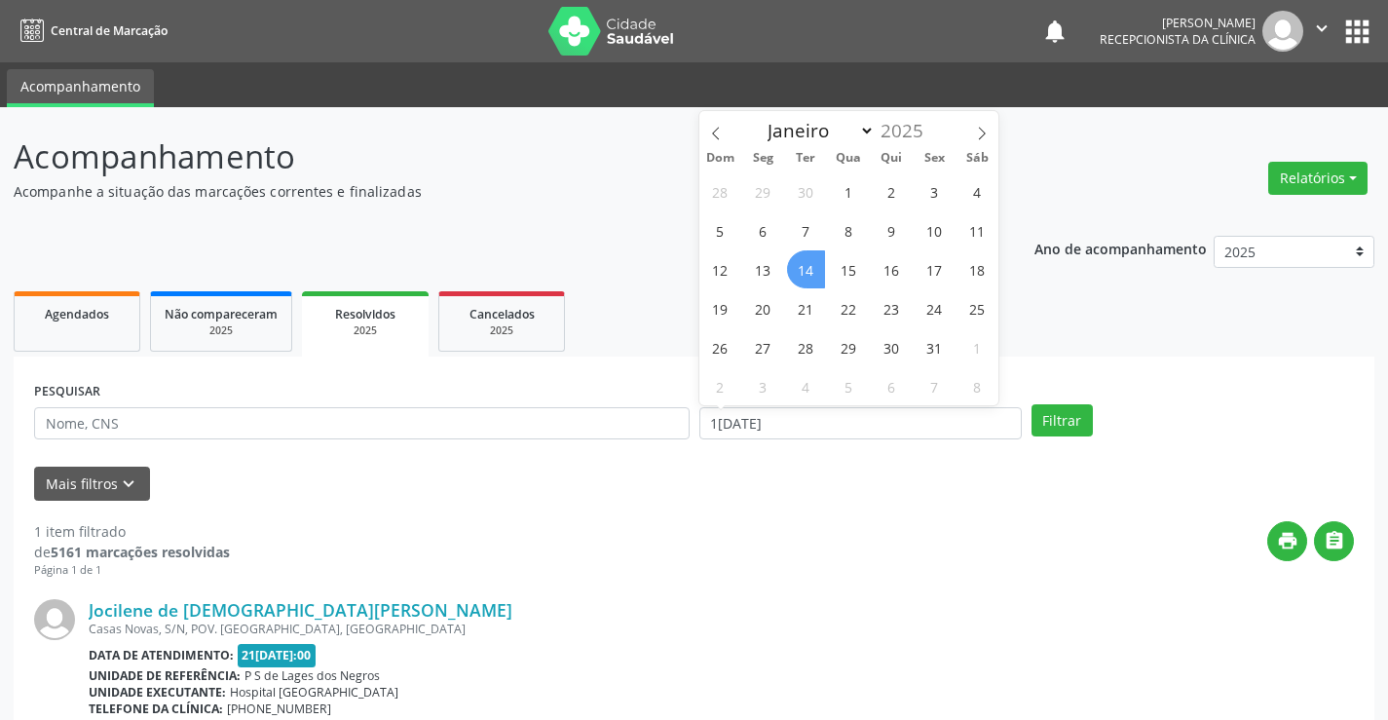
click at [809, 268] on span "14" at bounding box center [806, 269] width 38 height 38
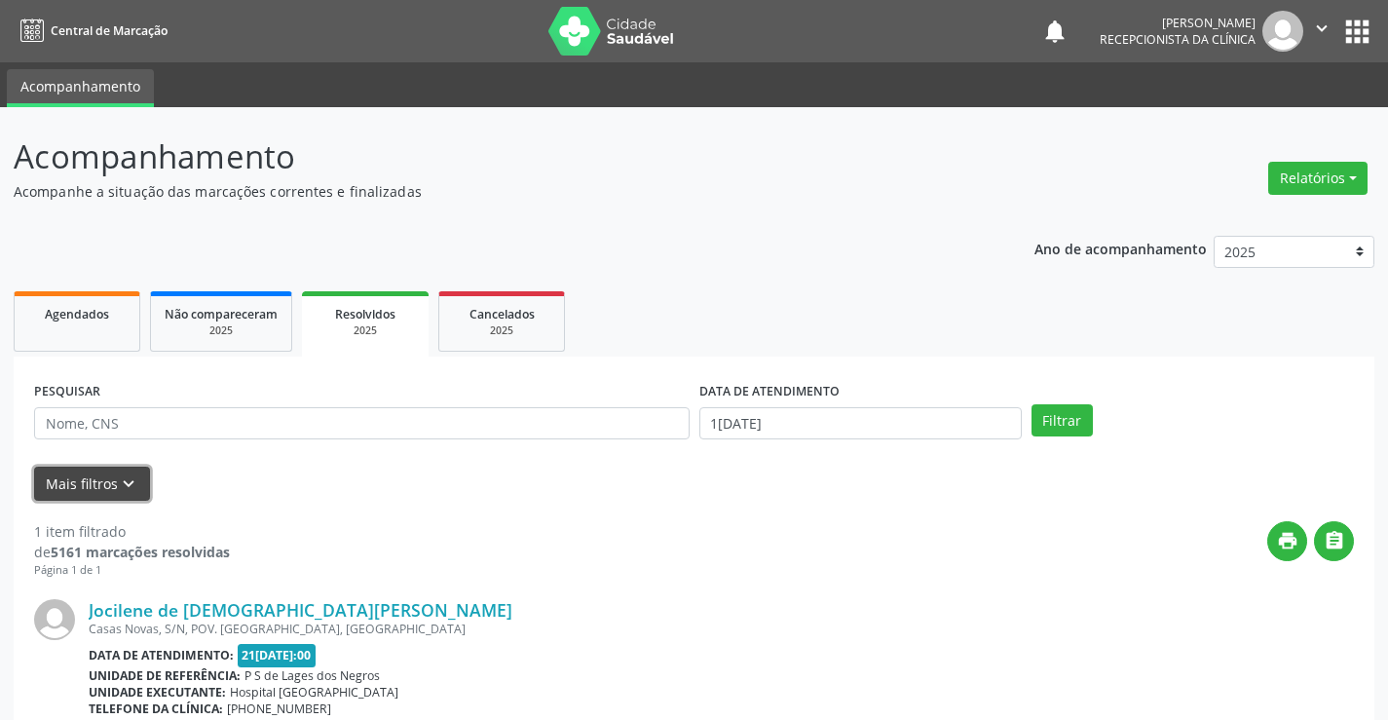
click at [131, 490] on icon "keyboard_arrow_down" at bounding box center [128, 483] width 21 height 21
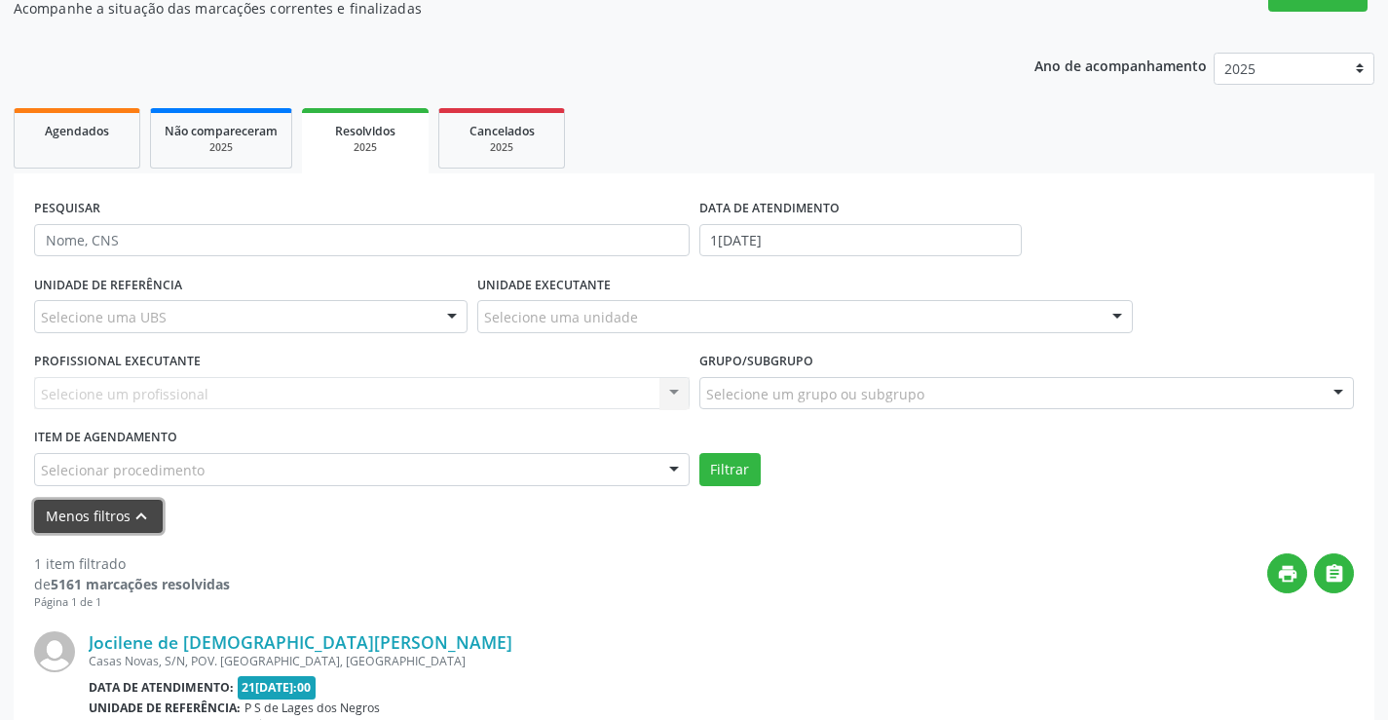
scroll to position [195, 0]
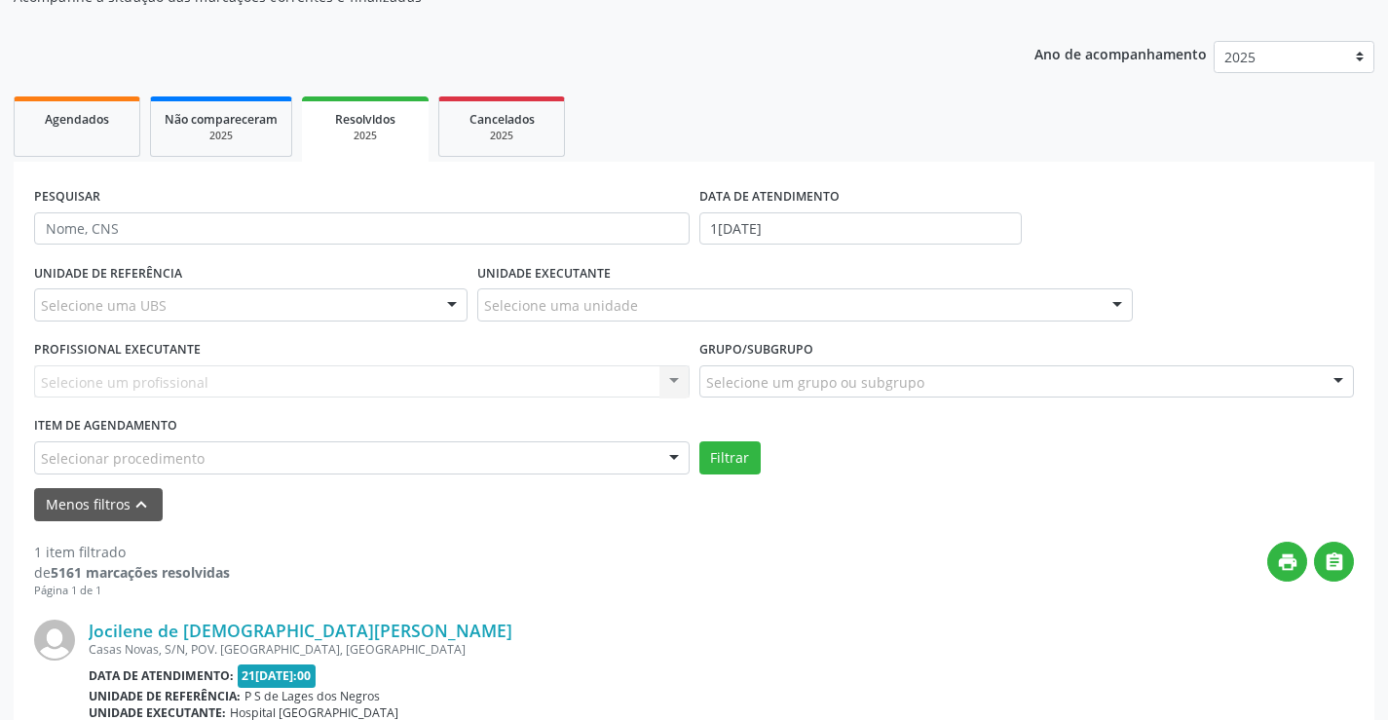
click at [750, 294] on div "Selecione uma unidade" at bounding box center [804, 304] width 655 height 33
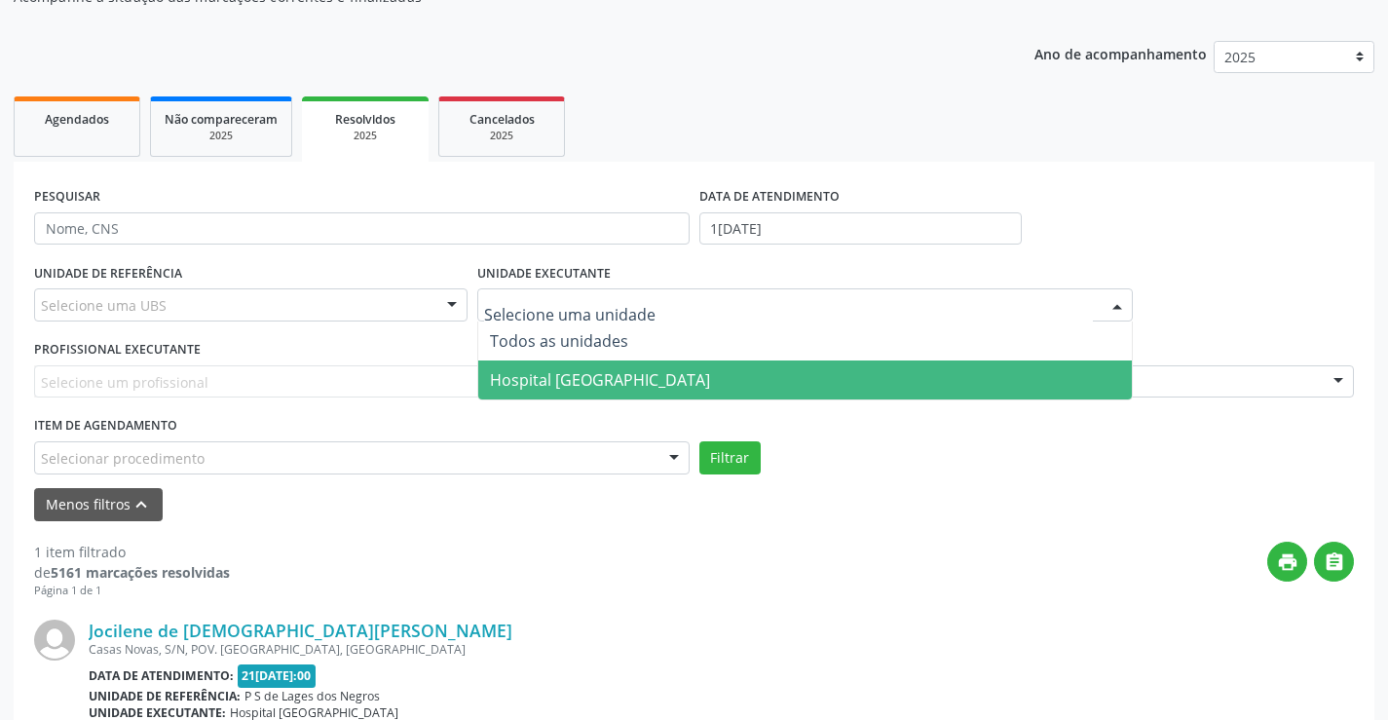
click at [578, 389] on span "Hospital [GEOGRAPHIC_DATA]" at bounding box center [600, 379] width 220 height 21
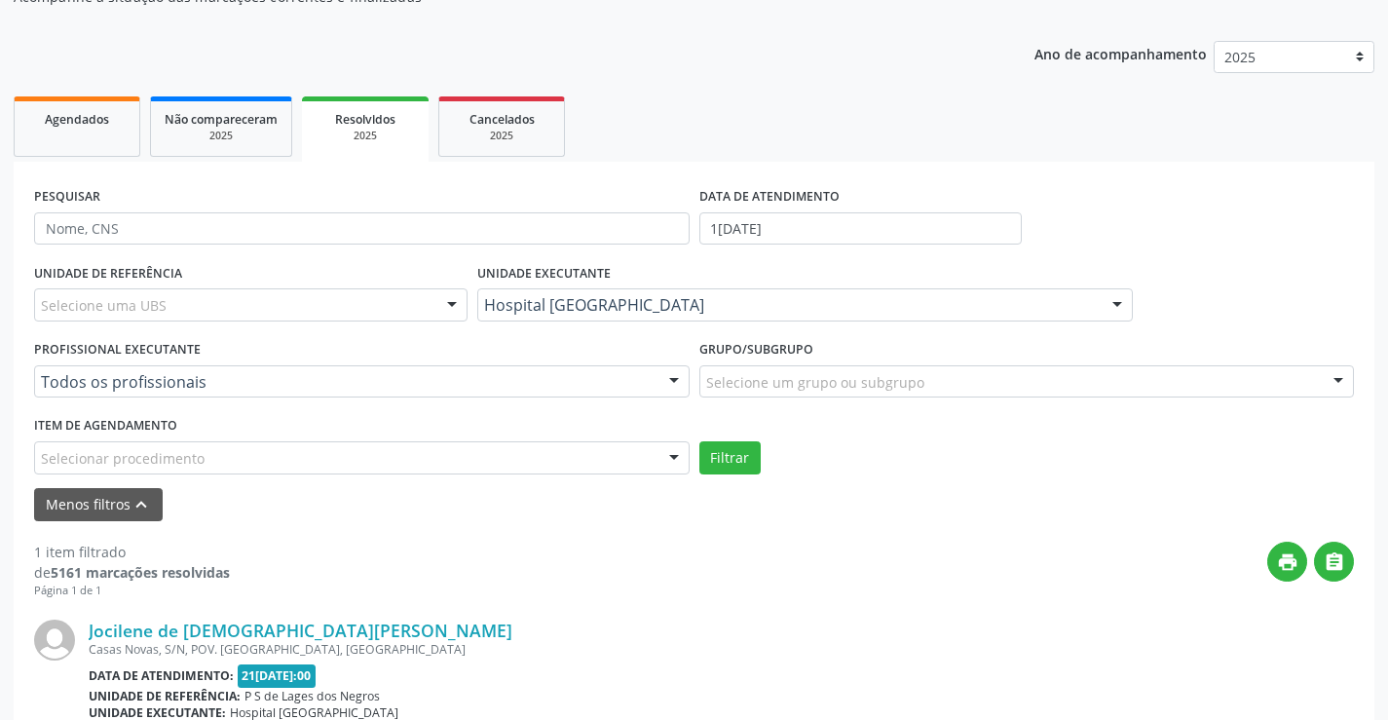
click at [376, 457] on div "Selecionar procedimento" at bounding box center [361, 457] width 655 height 33
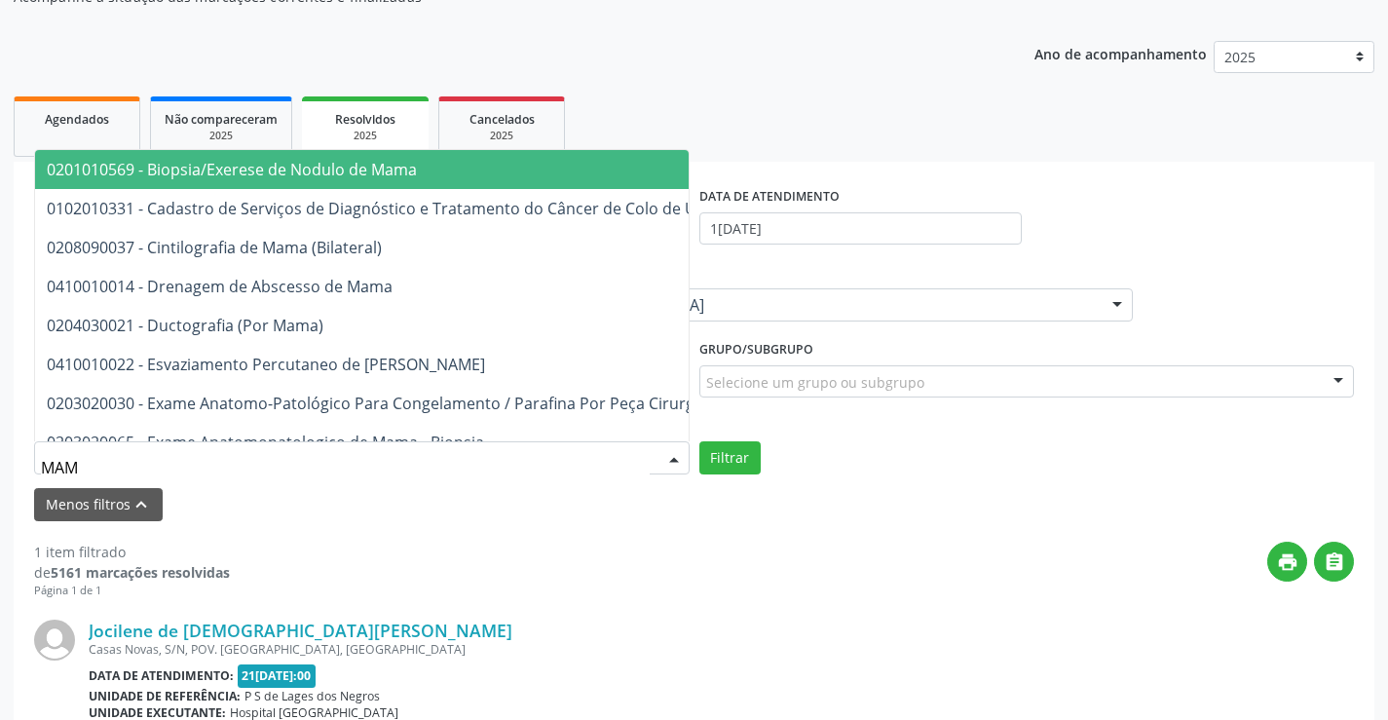
type input "MAMO"
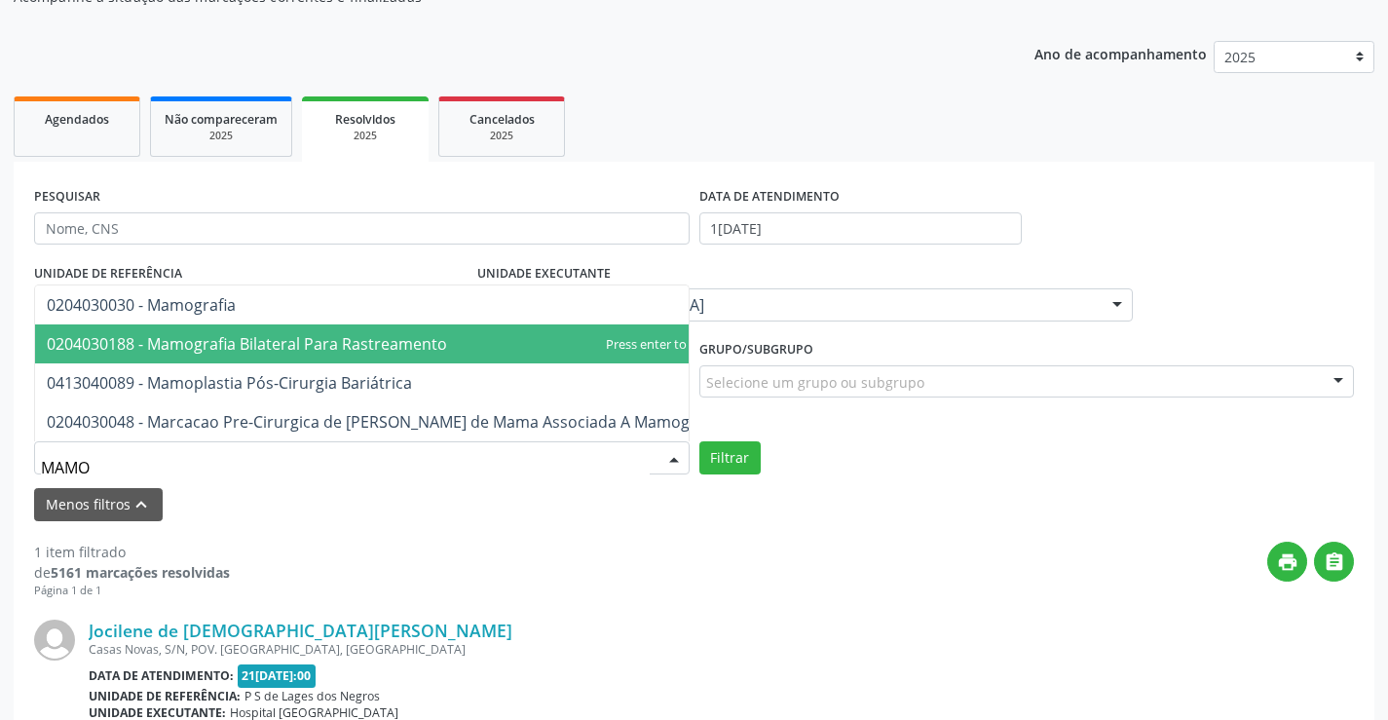
click at [348, 333] on span "0204030188 - Mamografia Bilateral Para Rastreamento" at bounding box center [247, 343] width 400 height 21
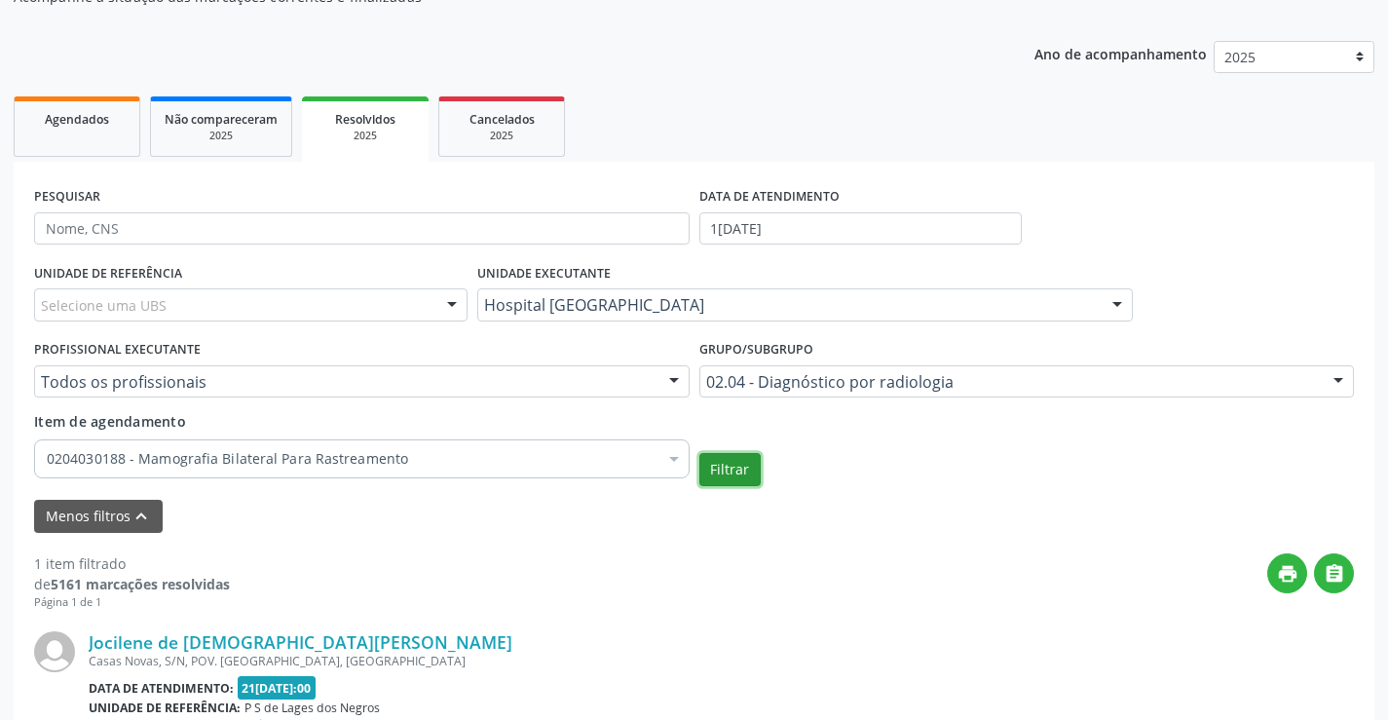
click at [729, 464] on button "Filtrar" at bounding box center [729, 469] width 61 height 33
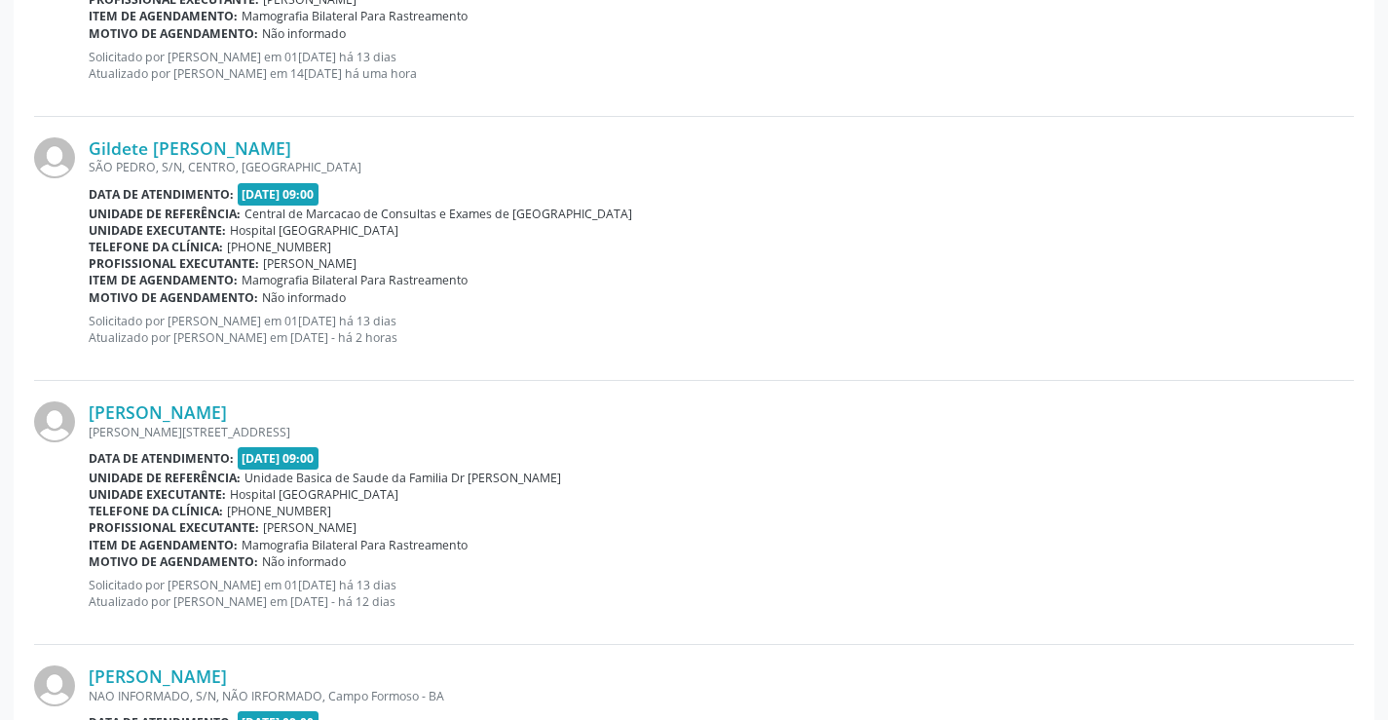
scroll to position [952, 0]
